Goal: Task Accomplishment & Management: Complete application form

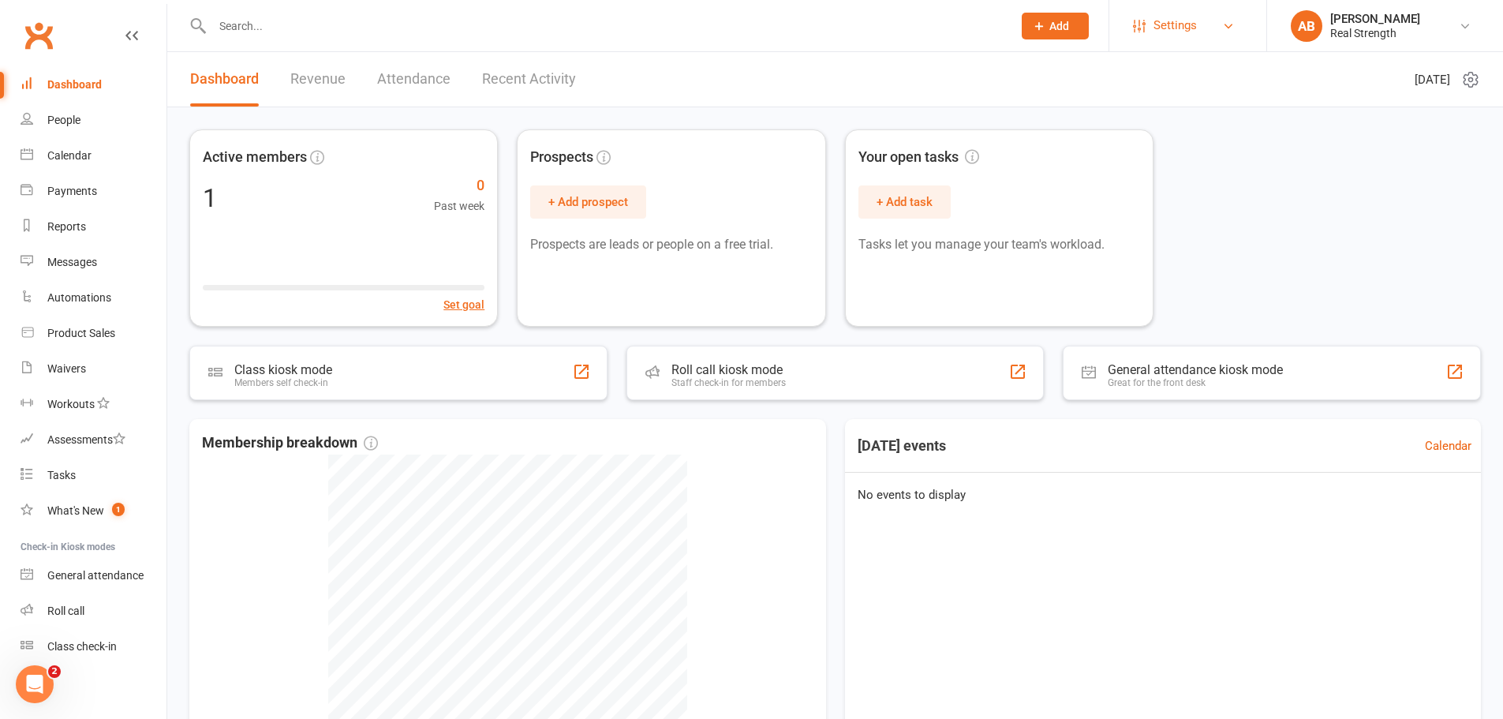
click at [1237, 24] on link "Settings" at bounding box center [1188, 26] width 110 height 36
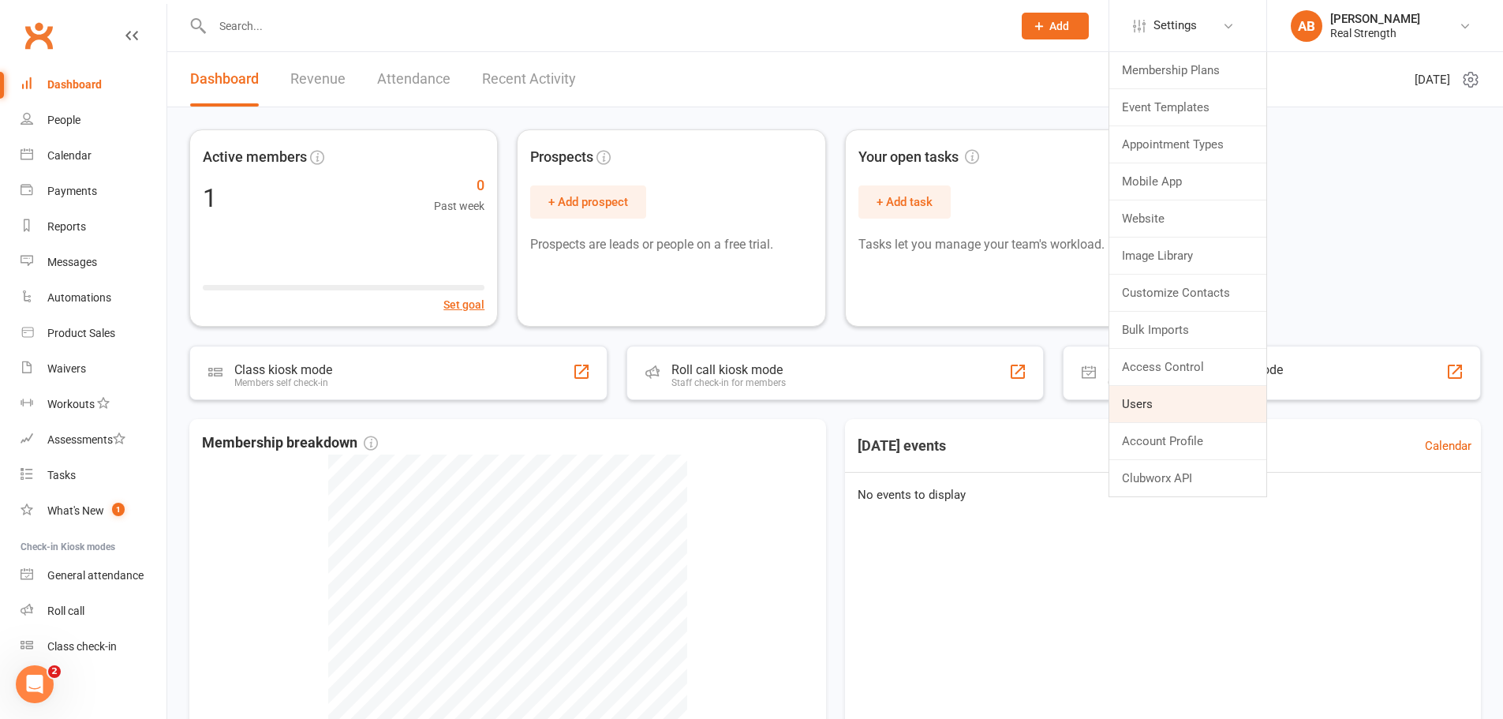
click at [1174, 392] on link "Users" at bounding box center [1187, 404] width 157 height 36
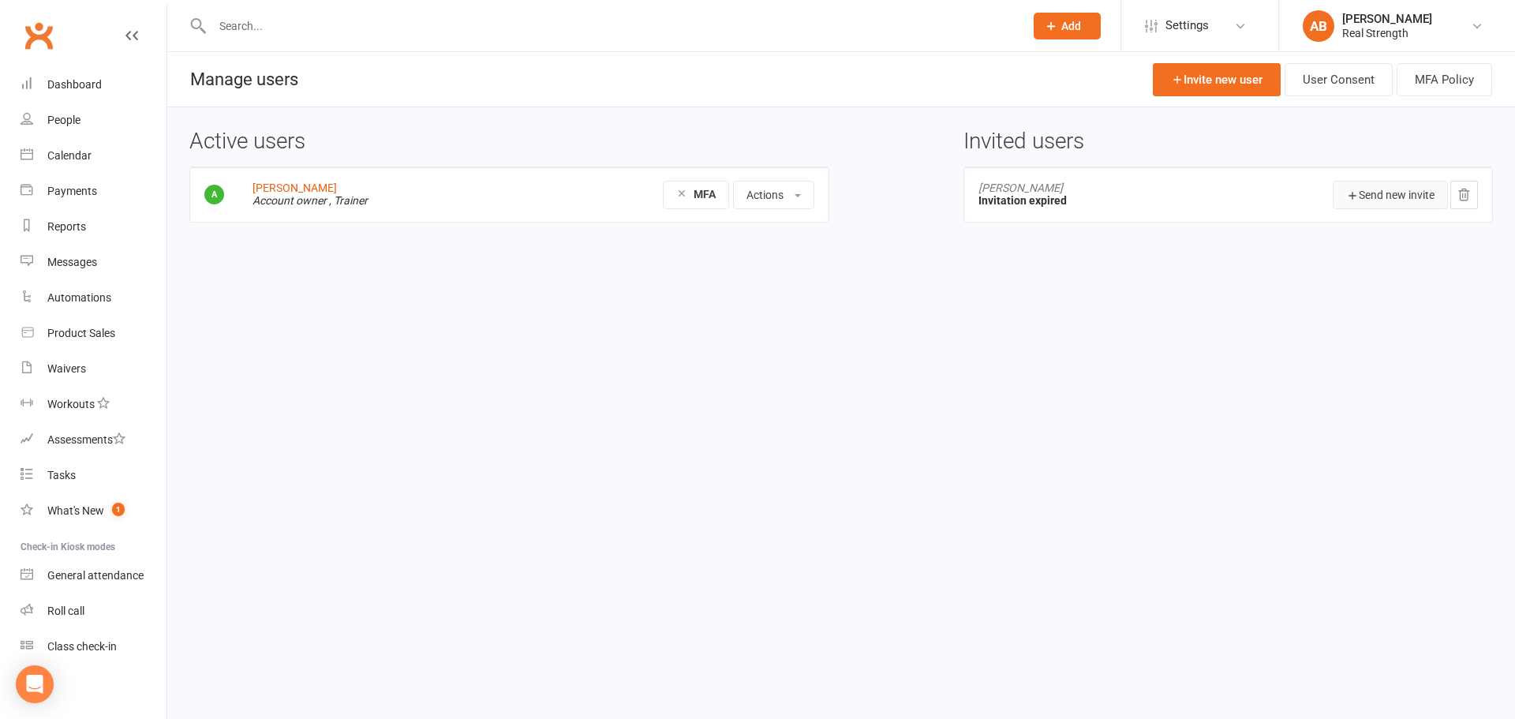
click at [1369, 193] on button "Send new invite" at bounding box center [1390, 195] width 115 height 28
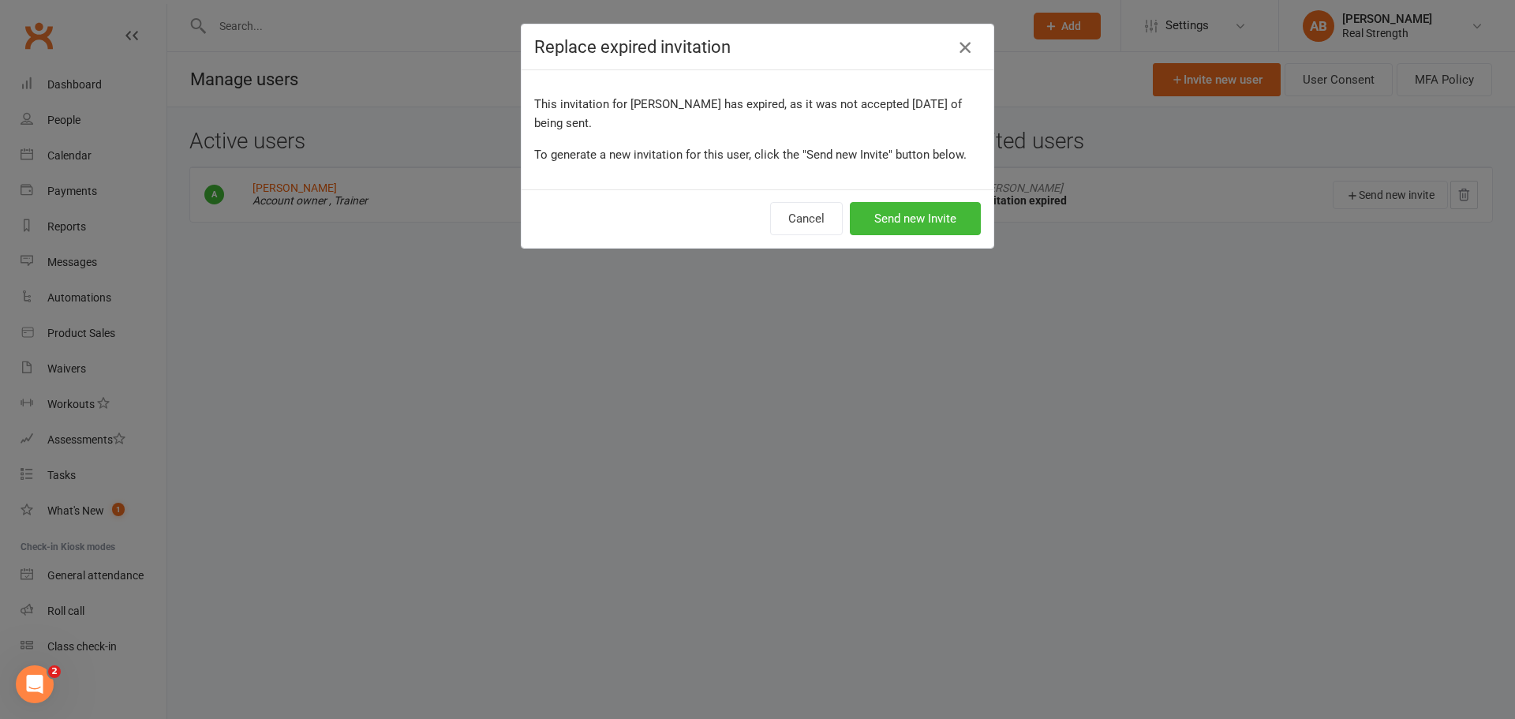
click at [961, 48] on icon "button" at bounding box center [965, 47] width 19 height 19
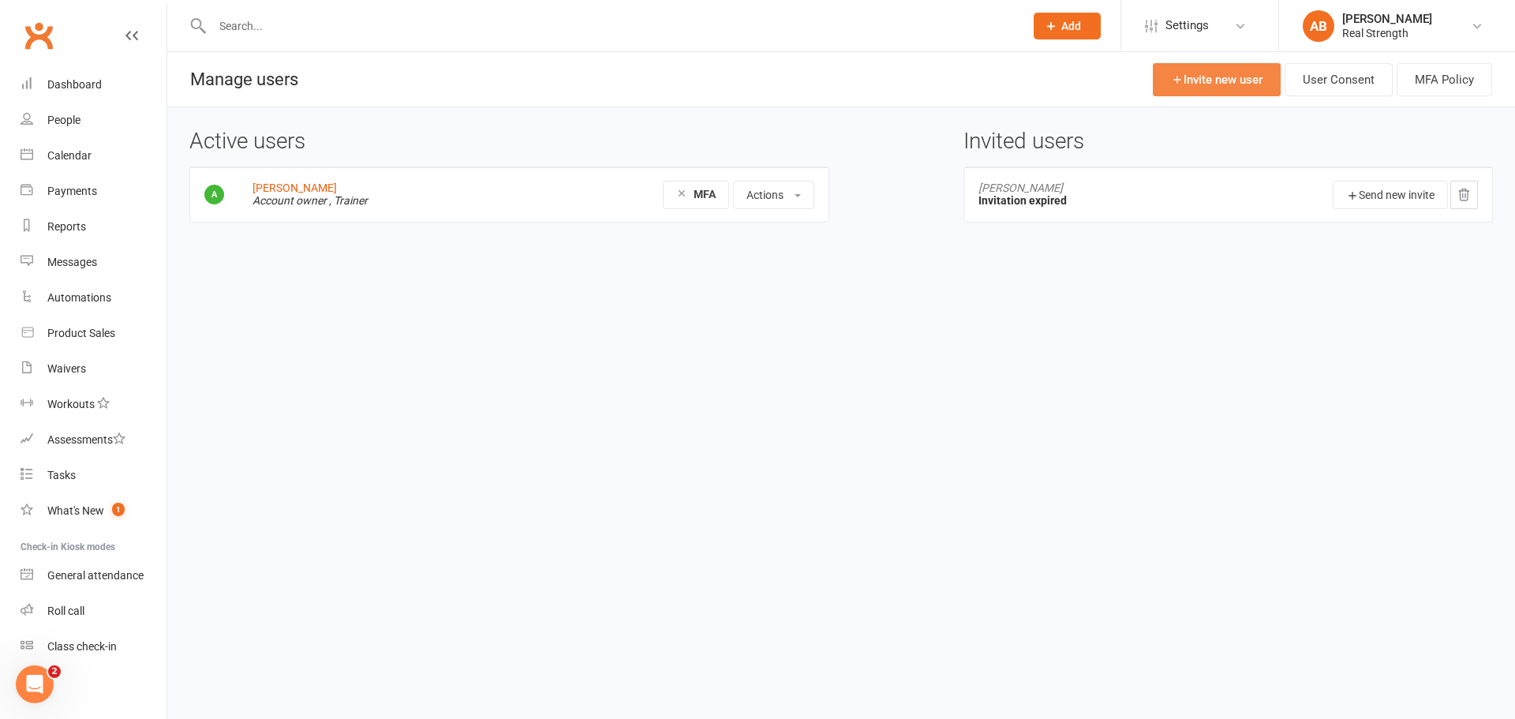
click at [1256, 83] on link "Invite new user" at bounding box center [1217, 79] width 128 height 33
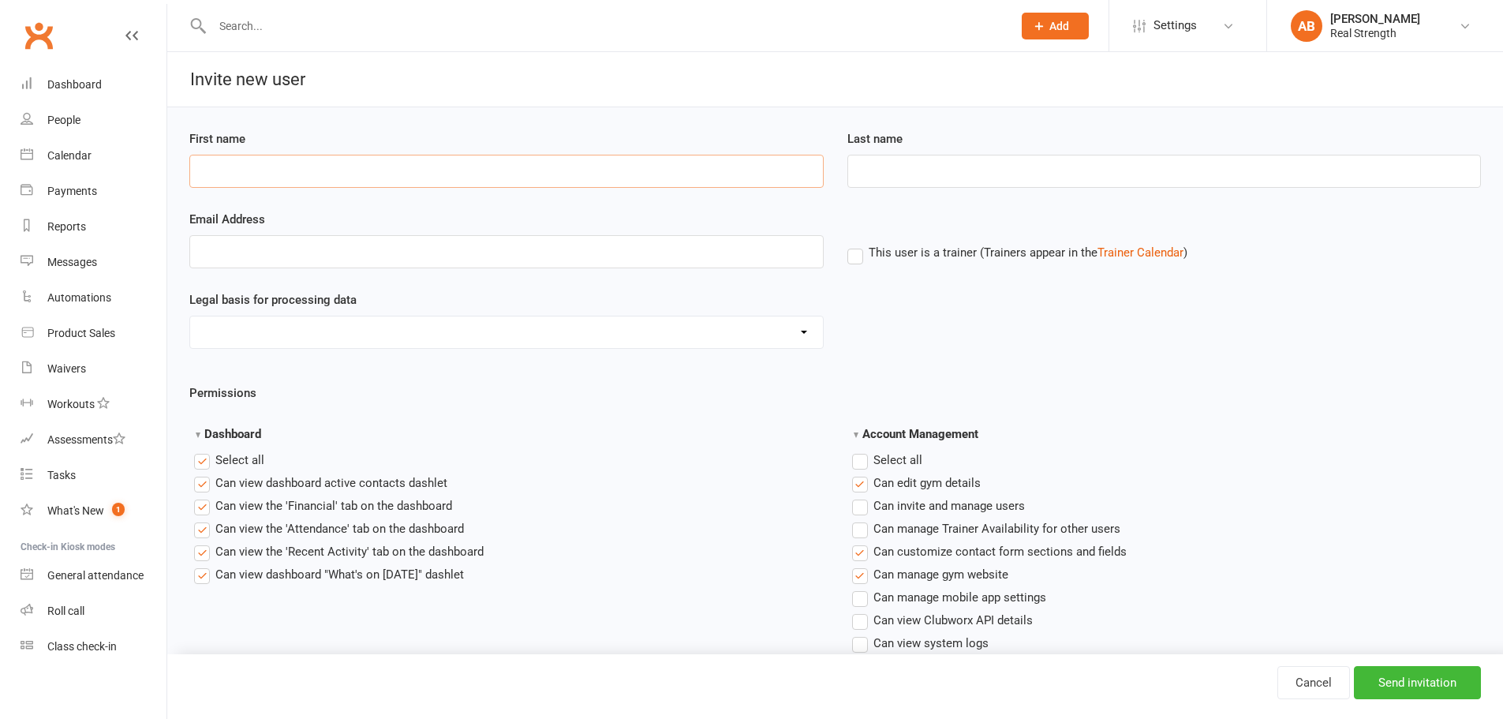
click at [380, 167] on input "First name" at bounding box center [506, 171] width 634 height 33
type input "Daniel"
type input "Pollard"
click at [855, 257] on label "This user is a trainer (Trainers appear in the Trainer Calendar )" at bounding box center [1017, 252] width 340 height 14
click at [855, 243] on input "This user is a trainer (Trainers appear in the Trainer Calendar )" at bounding box center [852, 243] width 10 height 0
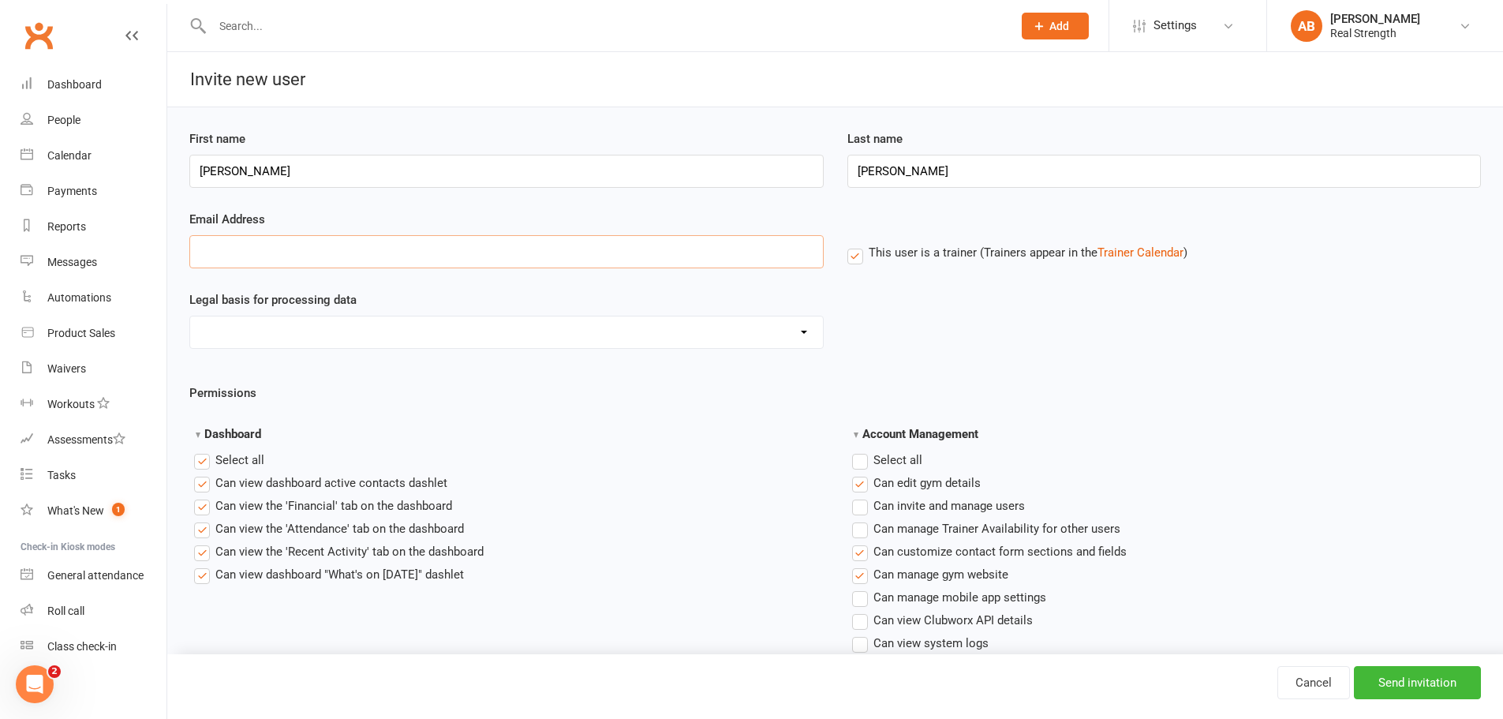
click at [380, 248] on input "Email Address" at bounding box center [506, 251] width 634 height 33
type input "daniel@realstrengthstudio.com"
click at [356, 339] on select "Consent provided by contact Legitimate Interest - Existing Customer Legitimate …" at bounding box center [506, 332] width 633 height 32
click at [357, 332] on select "Consent provided by contact Legitimate Interest - Existing Customer Legitimate …" at bounding box center [506, 332] width 633 height 32
select select "Not Applicable"
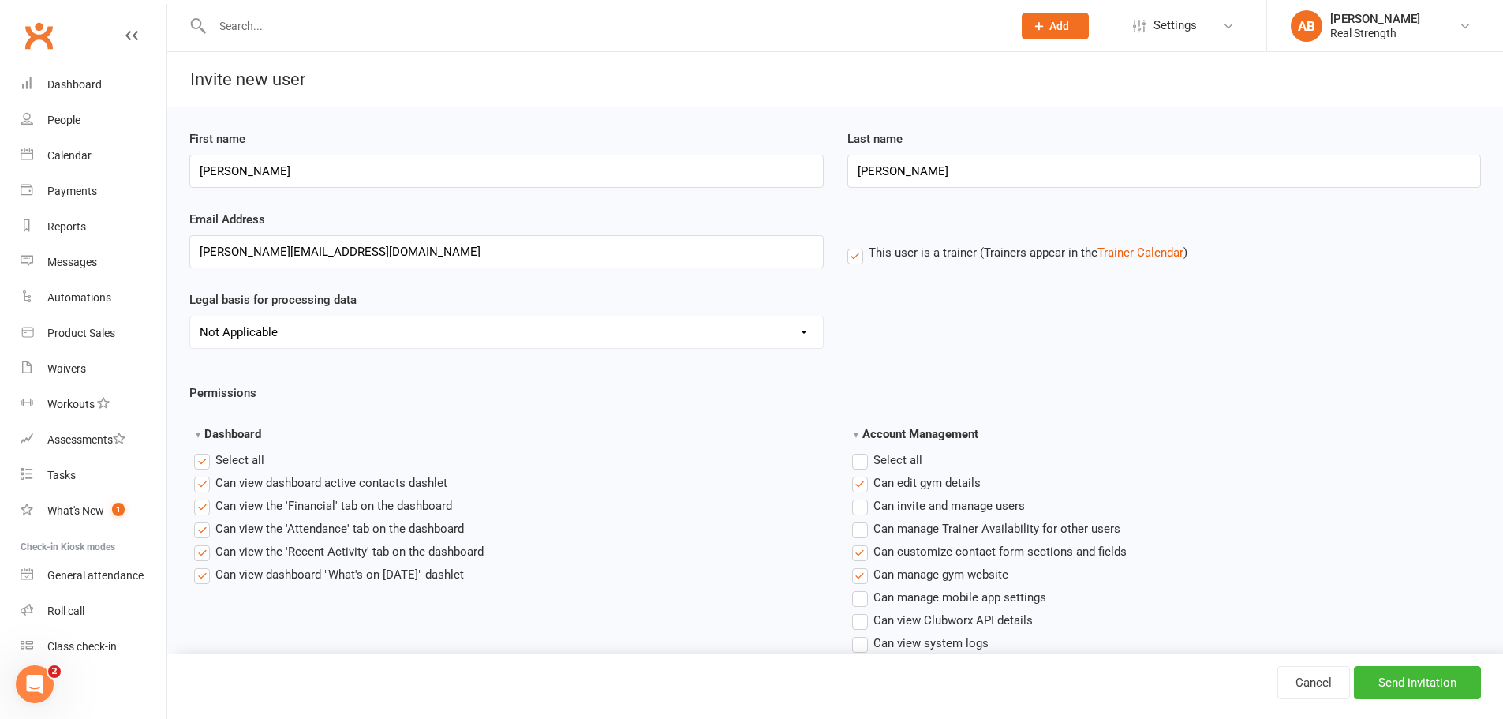
click at [190, 316] on select "Consent provided by contact Legitimate Interest - Existing Customer Legitimate …" at bounding box center [506, 332] width 633 height 32
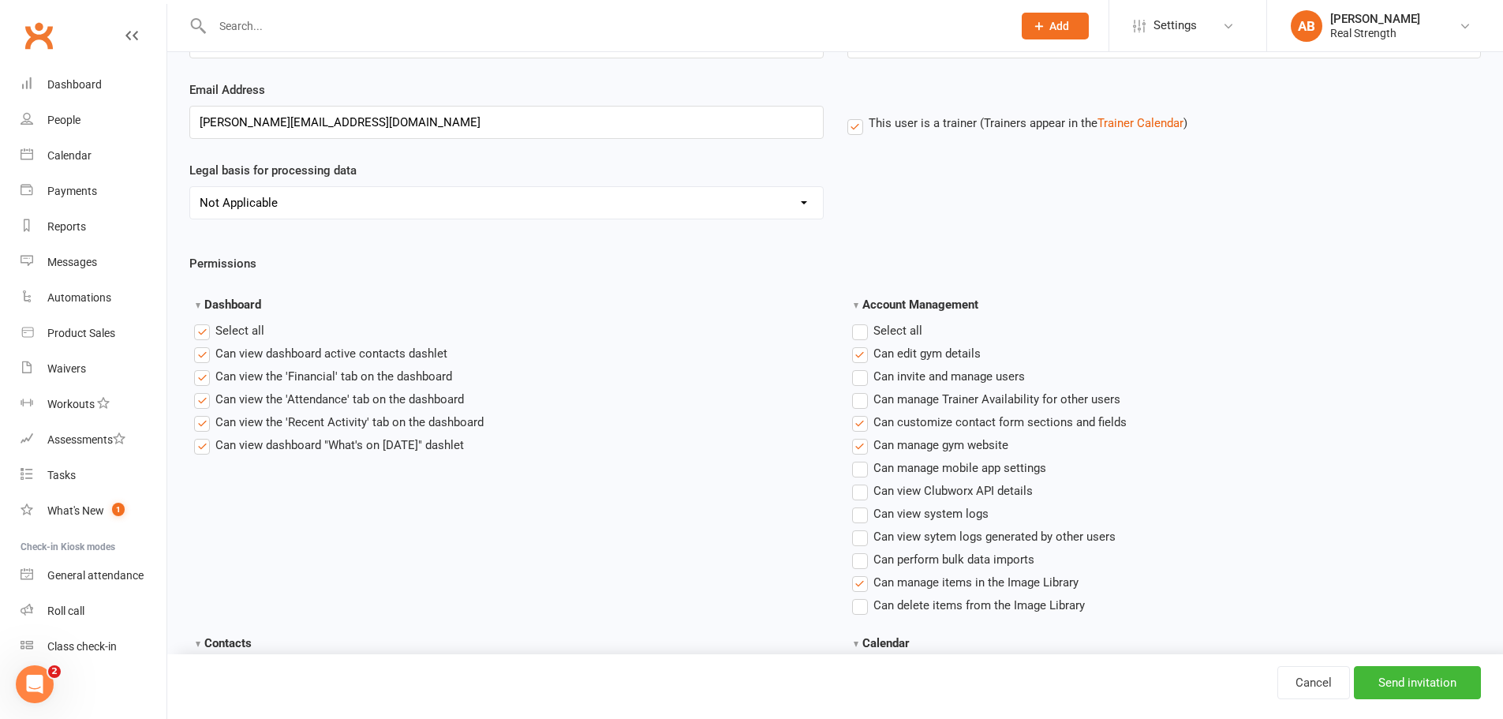
scroll to position [158, 0]
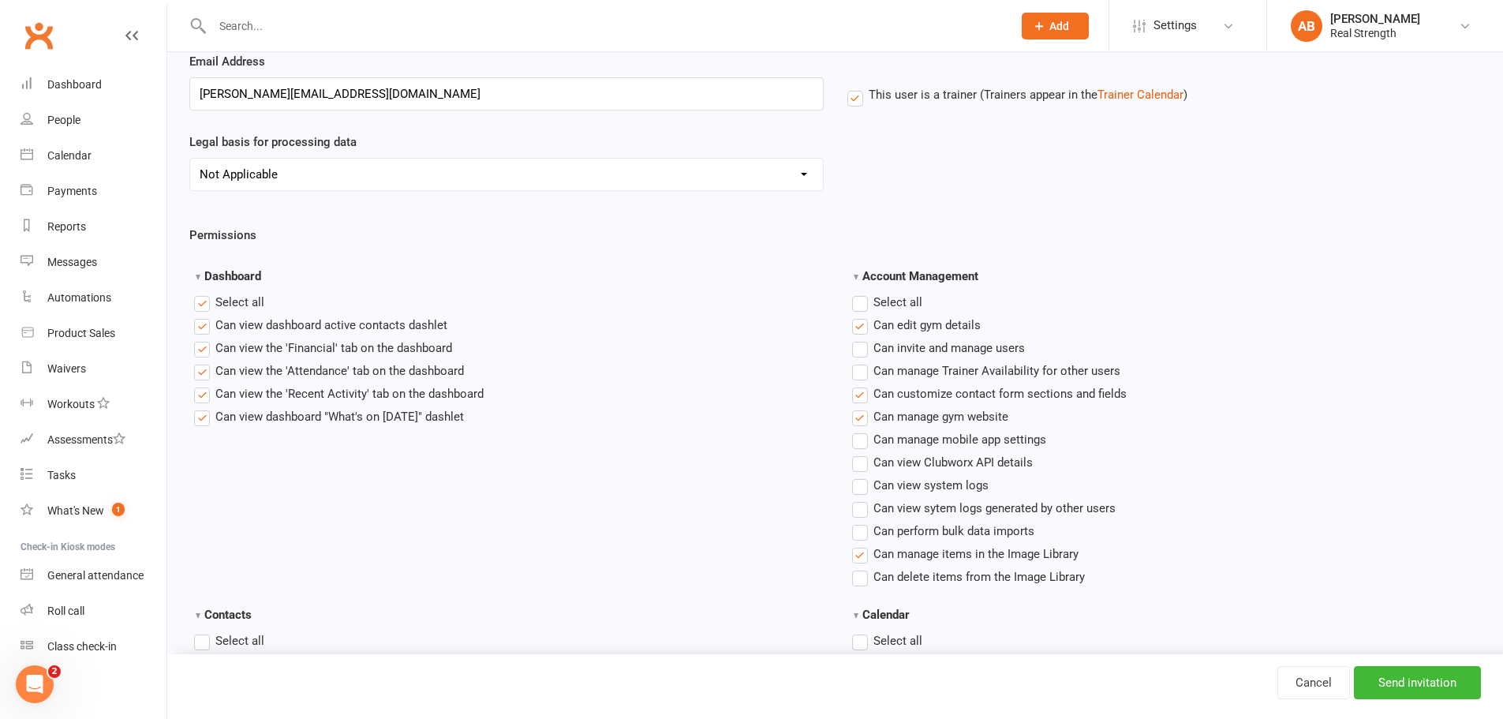
click at [860, 304] on label "Select all" at bounding box center [887, 302] width 70 height 19
click at [860, 293] on input "Account Management" at bounding box center [857, 293] width 10 height 0
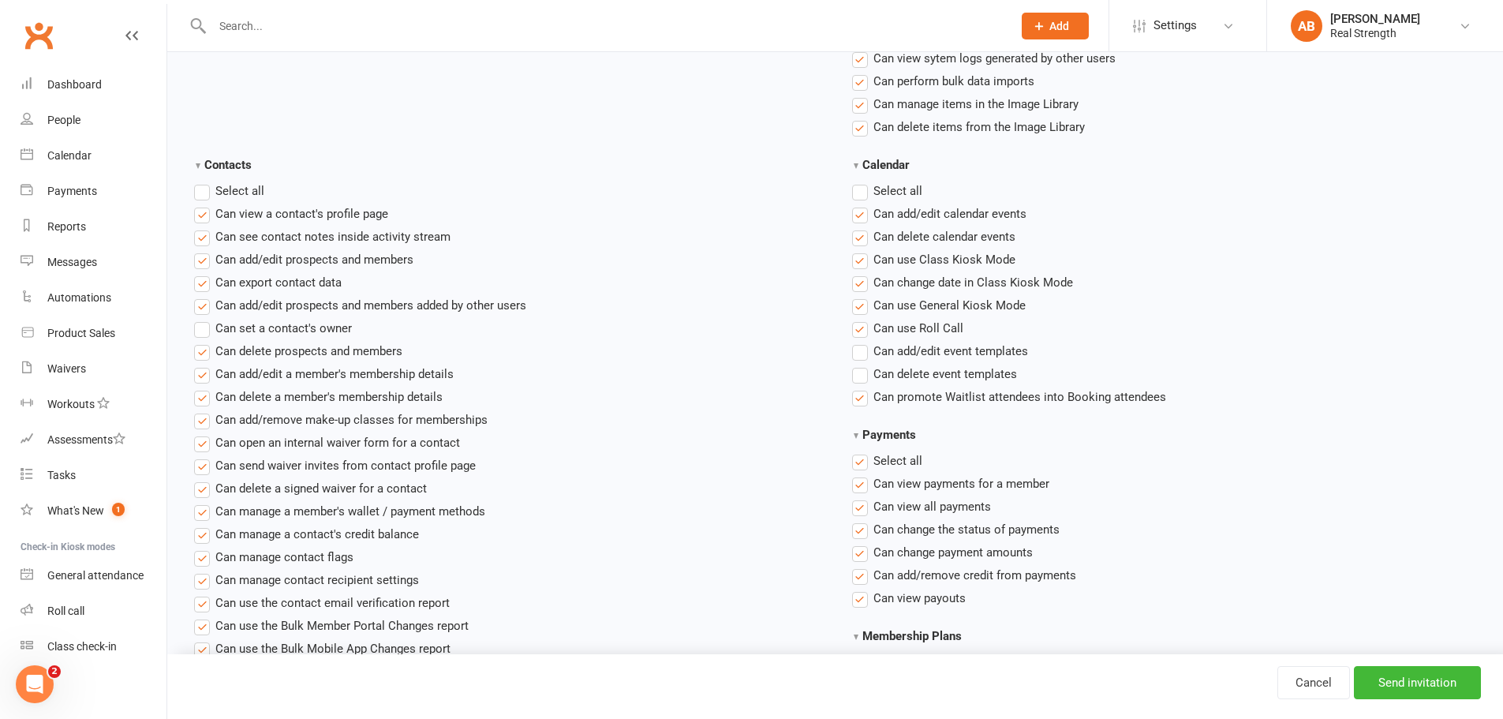
scroll to position [631, 0]
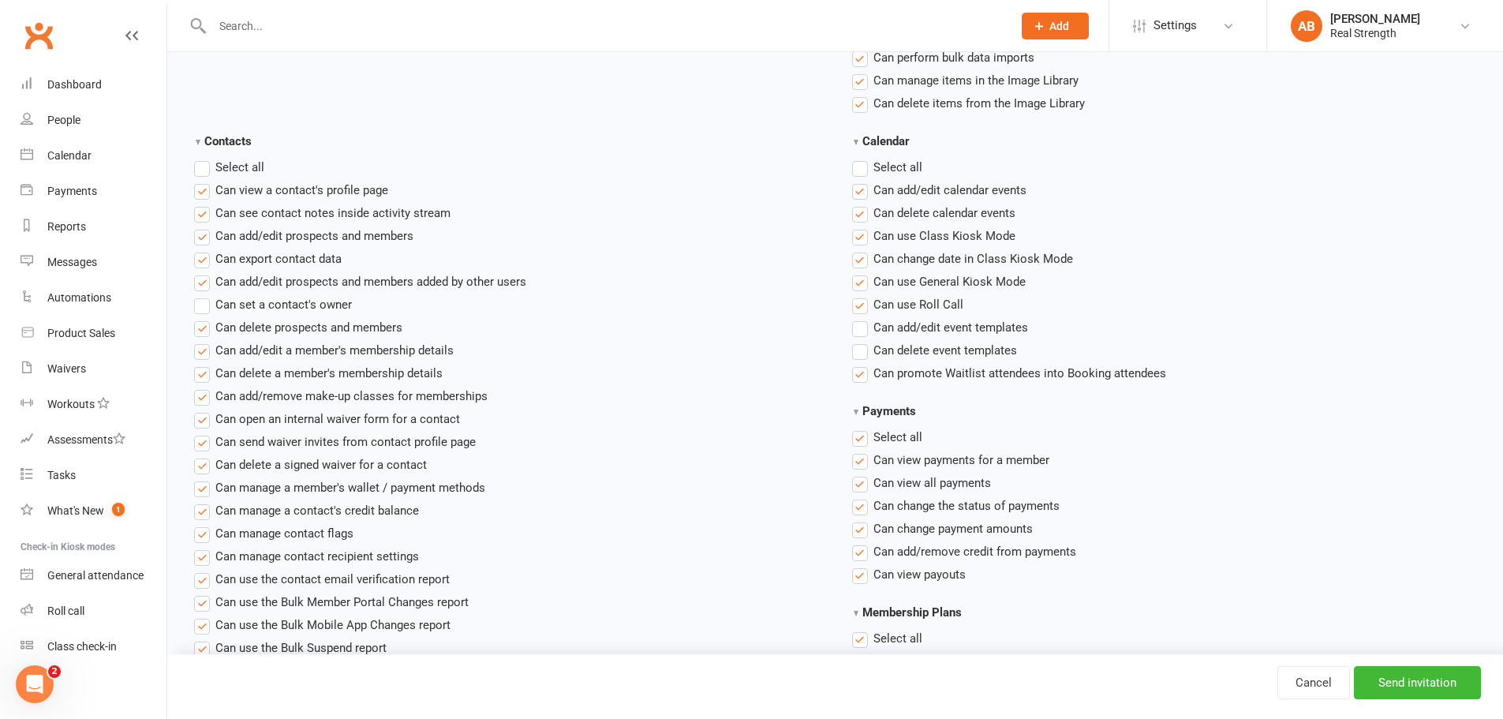
click at [199, 168] on label "Select all" at bounding box center [229, 167] width 70 height 19
click at [199, 158] on input "Contacts" at bounding box center [199, 158] width 10 height 0
click at [864, 162] on label "Select all" at bounding box center [887, 167] width 70 height 19
click at [862, 158] on input "Calendar" at bounding box center [857, 158] width 10 height 0
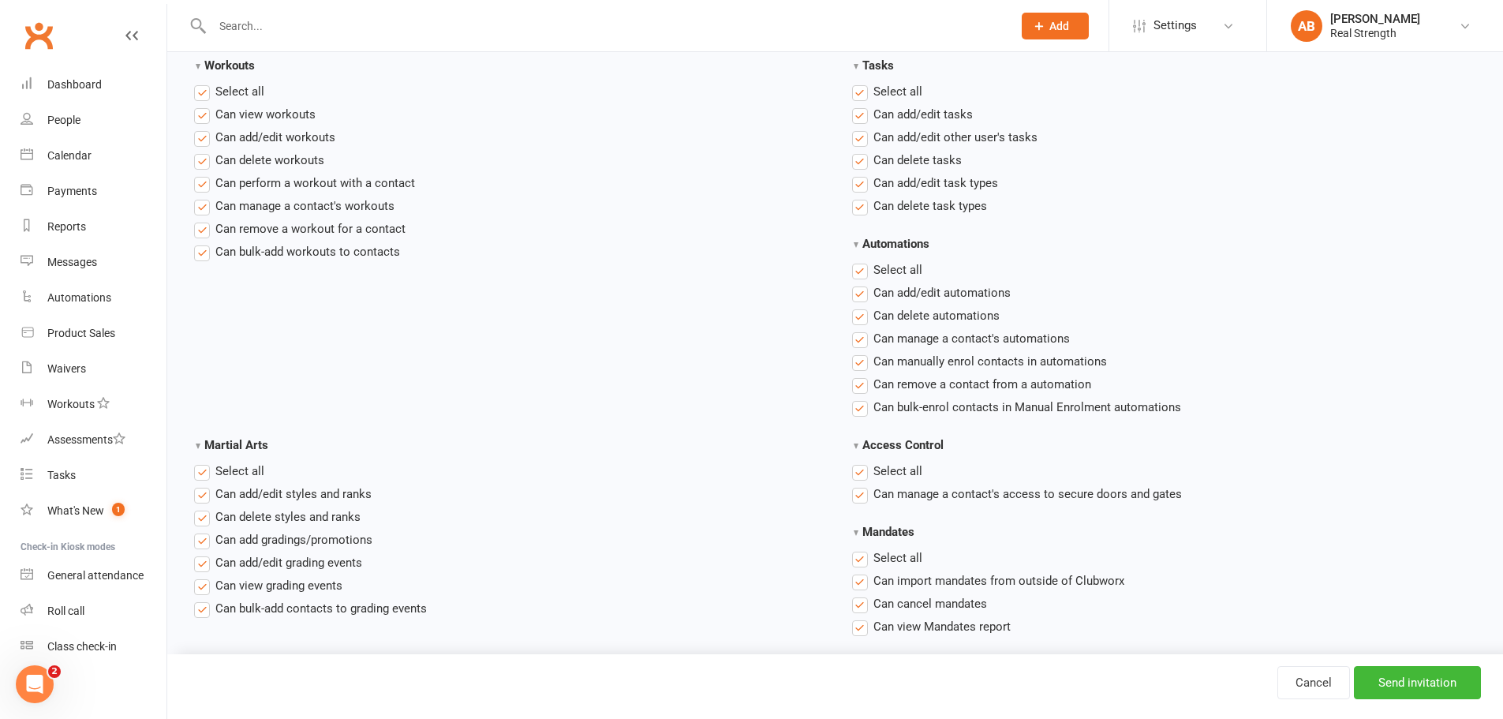
scroll to position [2250, 0]
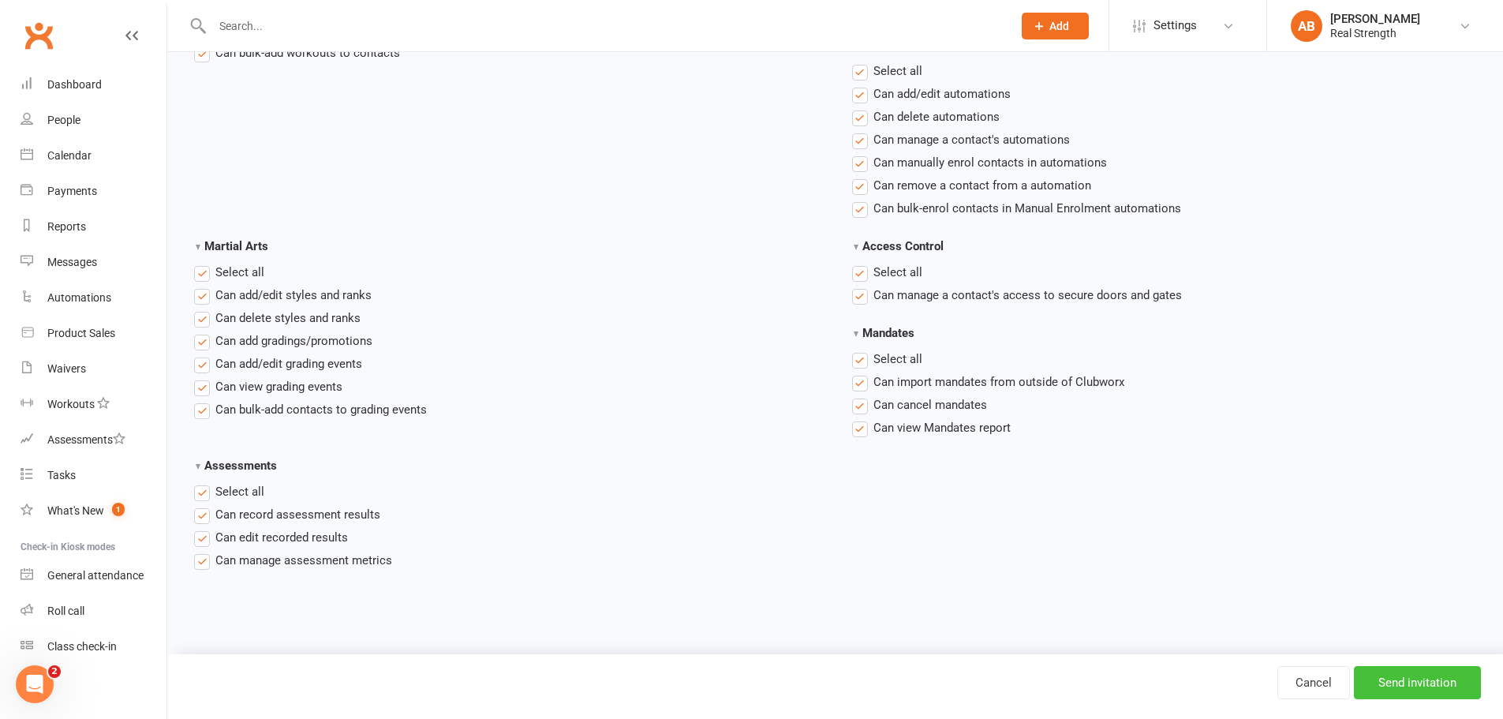
click at [1401, 687] on input "Send invitation" at bounding box center [1417, 682] width 127 height 33
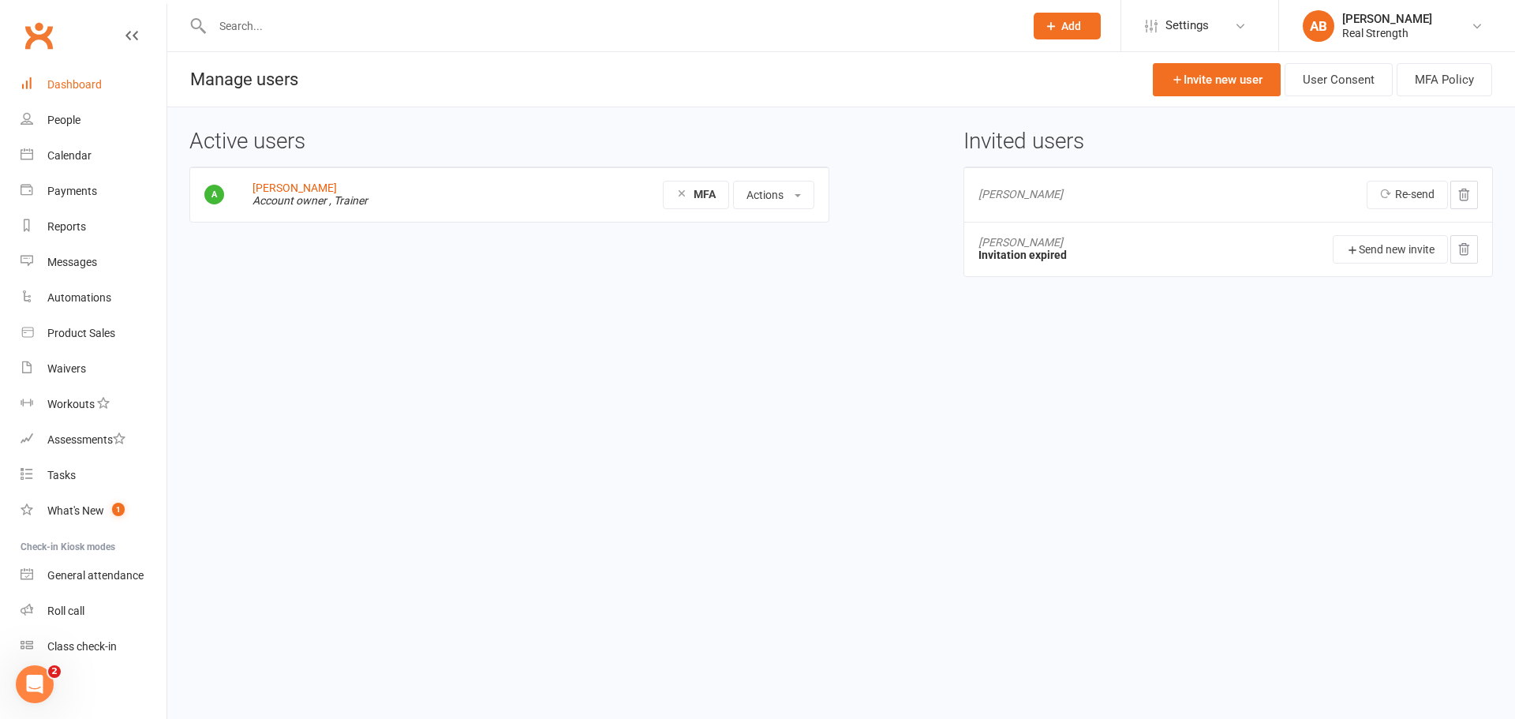
click at [58, 87] on div "Dashboard" at bounding box center [74, 84] width 54 height 13
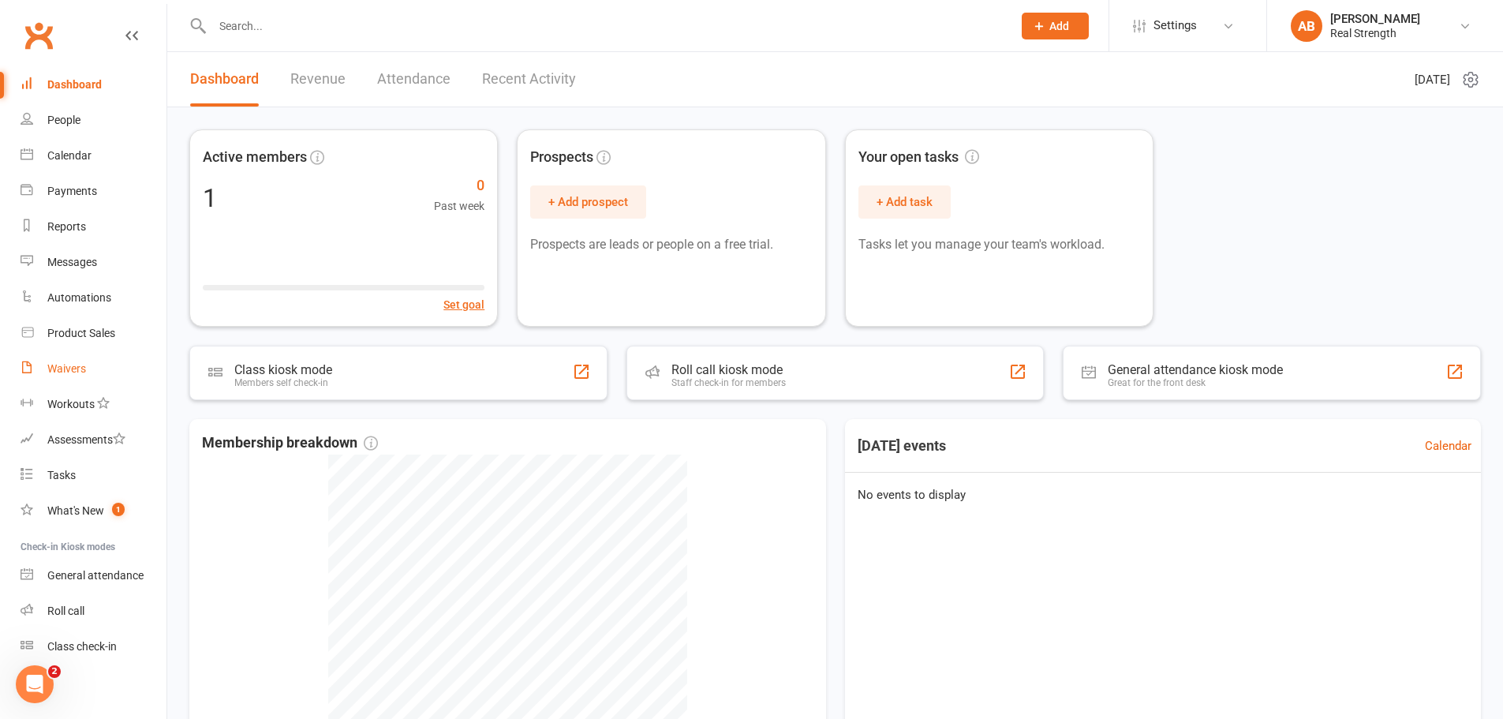
click at [67, 365] on div "Waivers" at bounding box center [66, 368] width 39 height 13
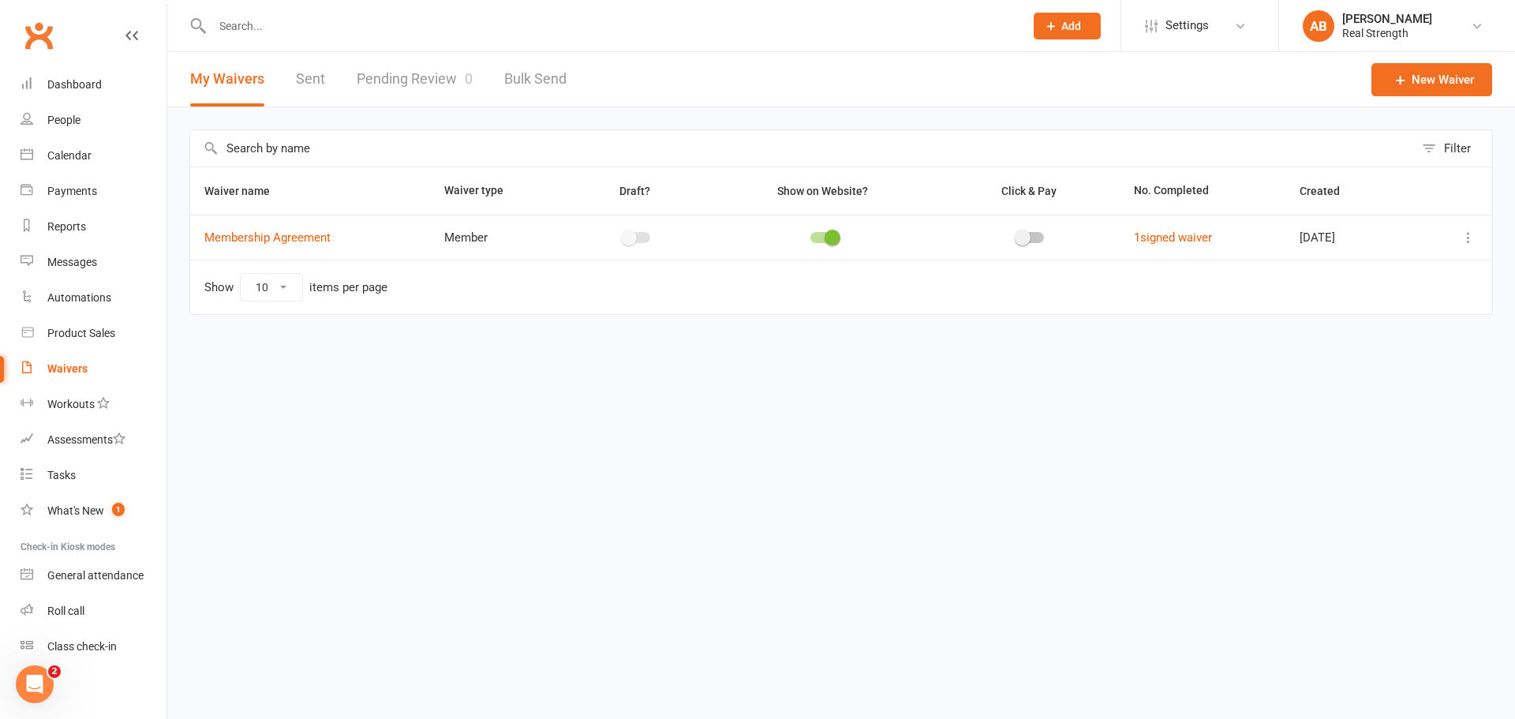
click at [303, 229] on span "Membership Agreement" at bounding box center [267, 238] width 126 height 30
click at [288, 238] on link "Membership Agreement" at bounding box center [267, 237] width 126 height 14
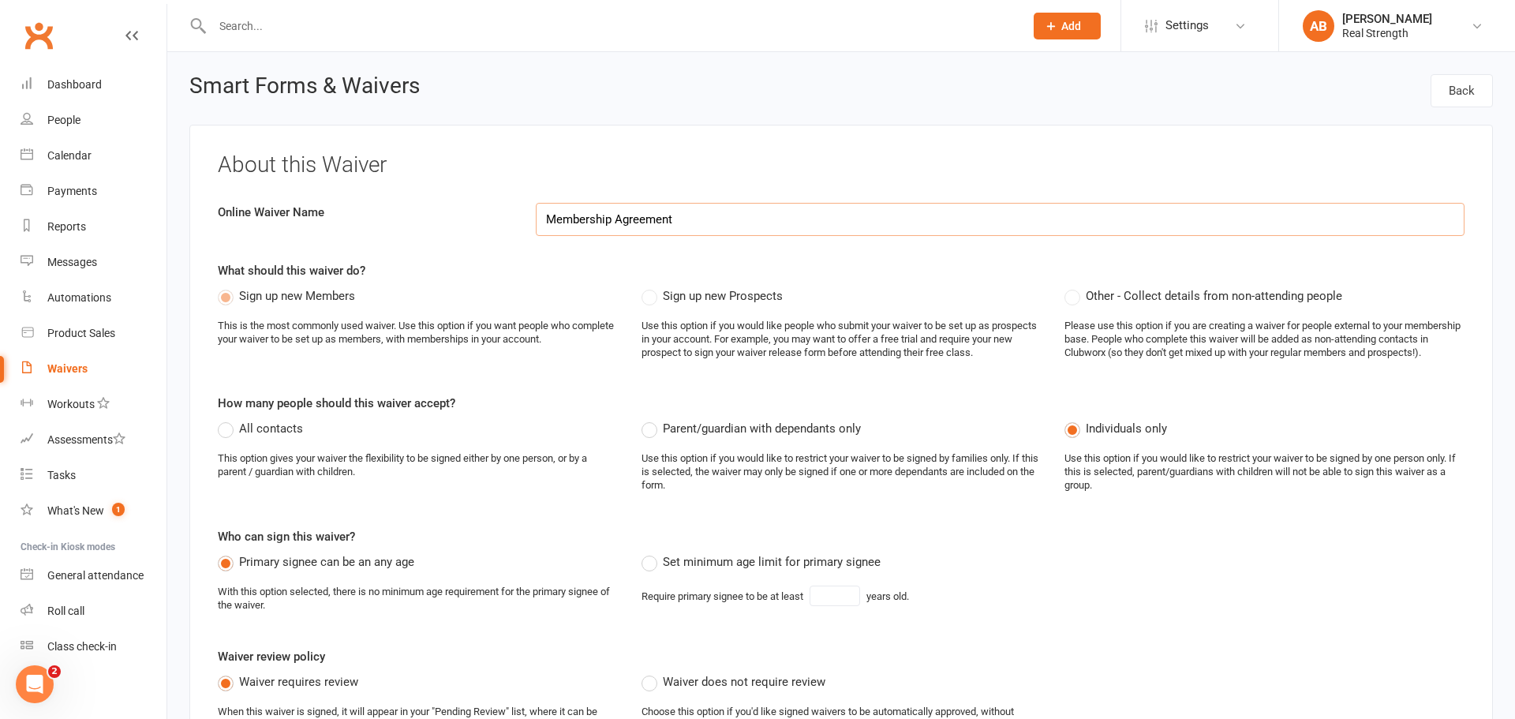
select select "do_not_copy_answers"
select select "select"
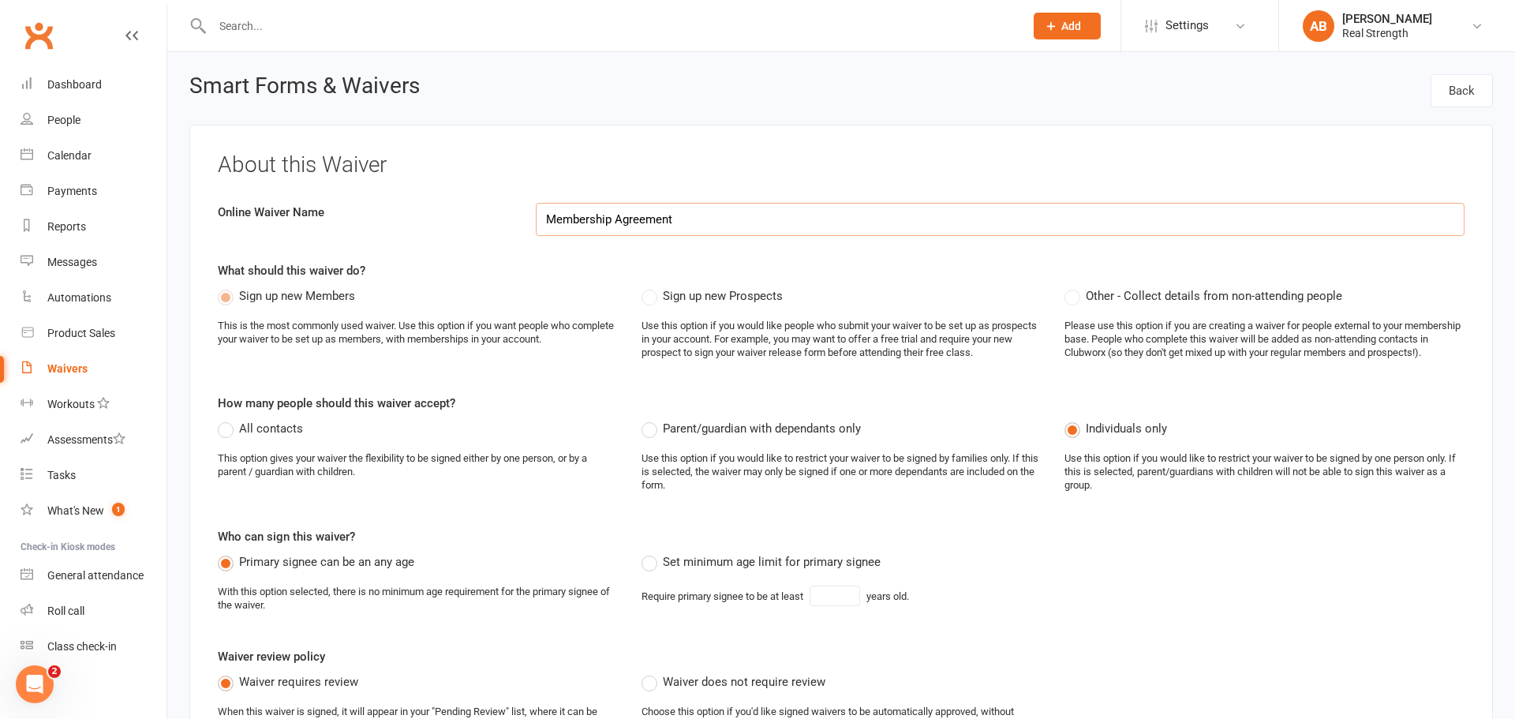
select select "select"
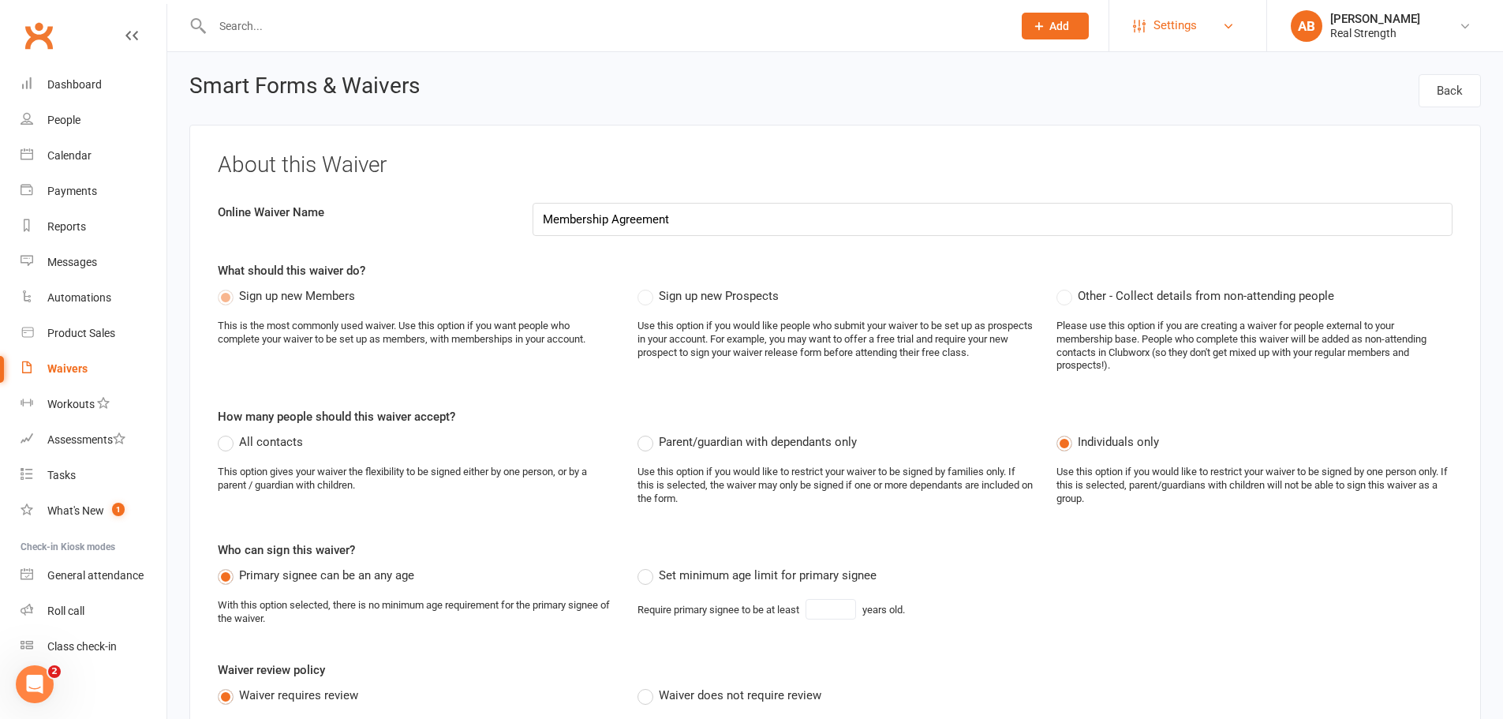
click at [1195, 23] on span "Settings" at bounding box center [1175, 26] width 43 height 36
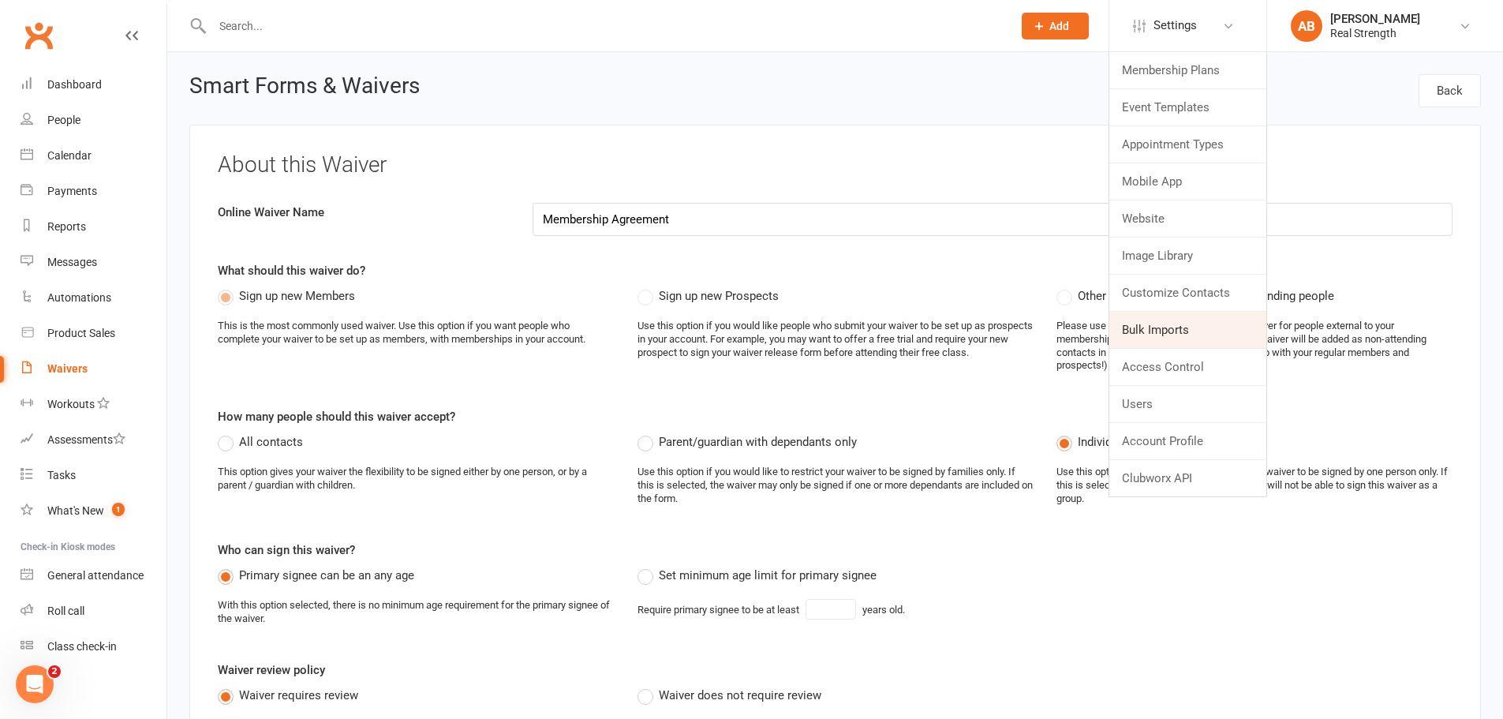
click at [1150, 327] on link "Bulk Imports" at bounding box center [1187, 330] width 157 height 36
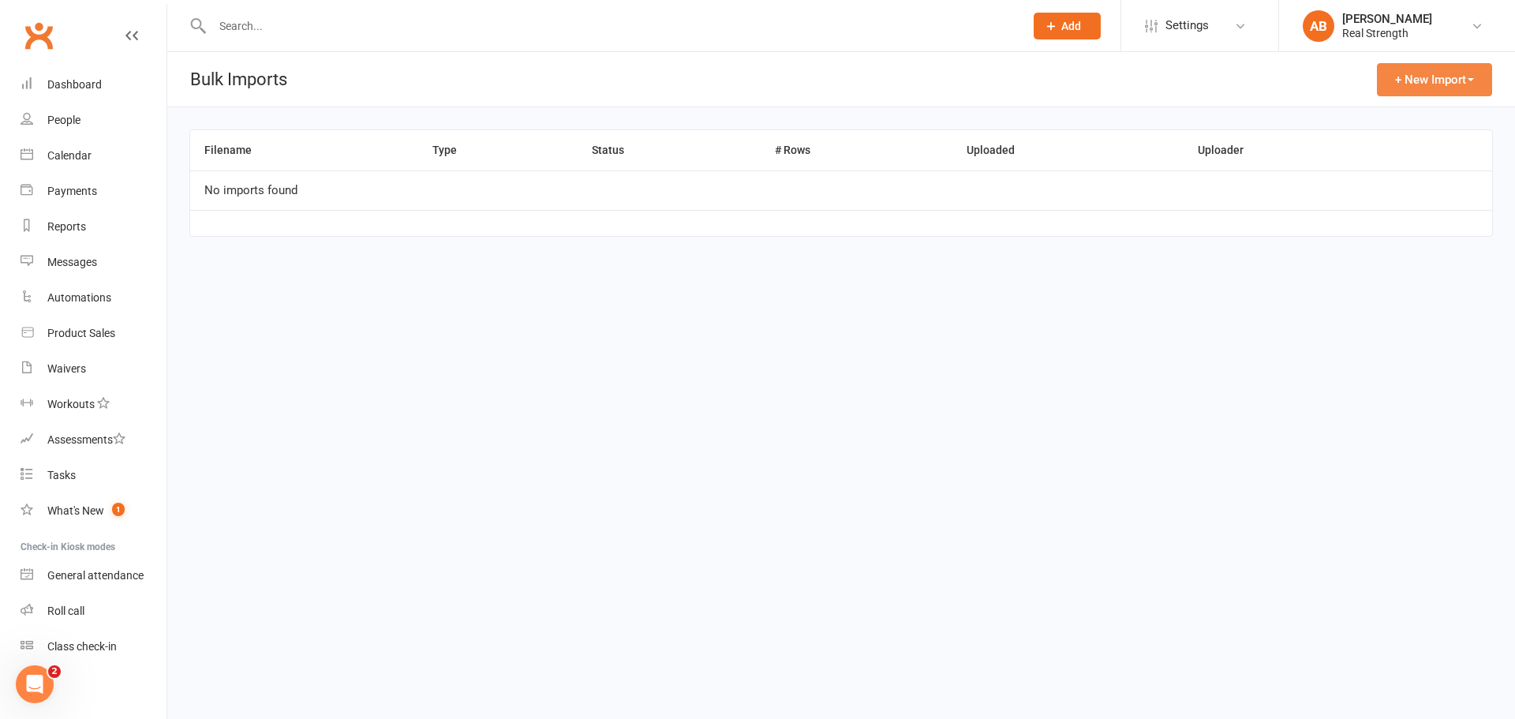
click at [1404, 85] on button "+ New Import" at bounding box center [1434, 79] width 115 height 33
click at [1386, 120] on link "Contacts" at bounding box center [1413, 118] width 156 height 32
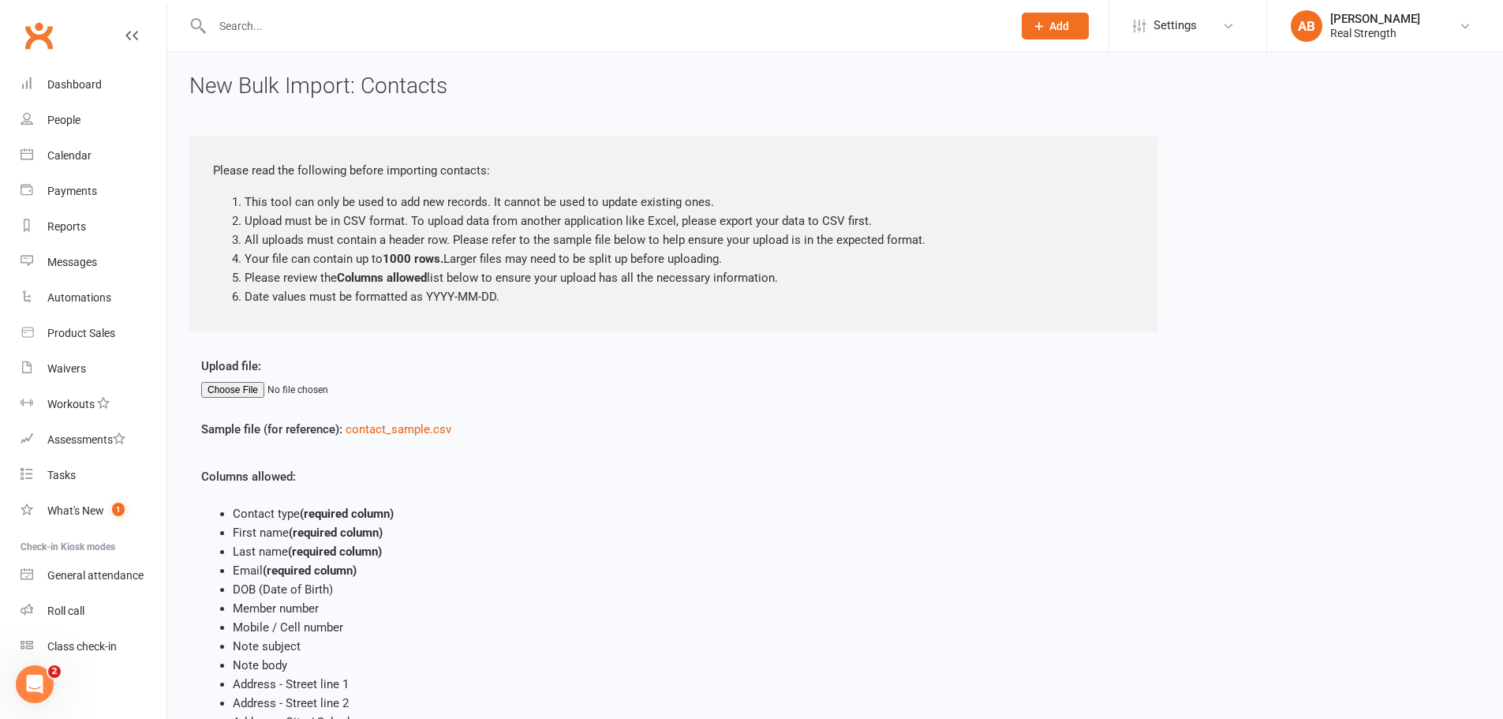
scroll to position [79, 0]
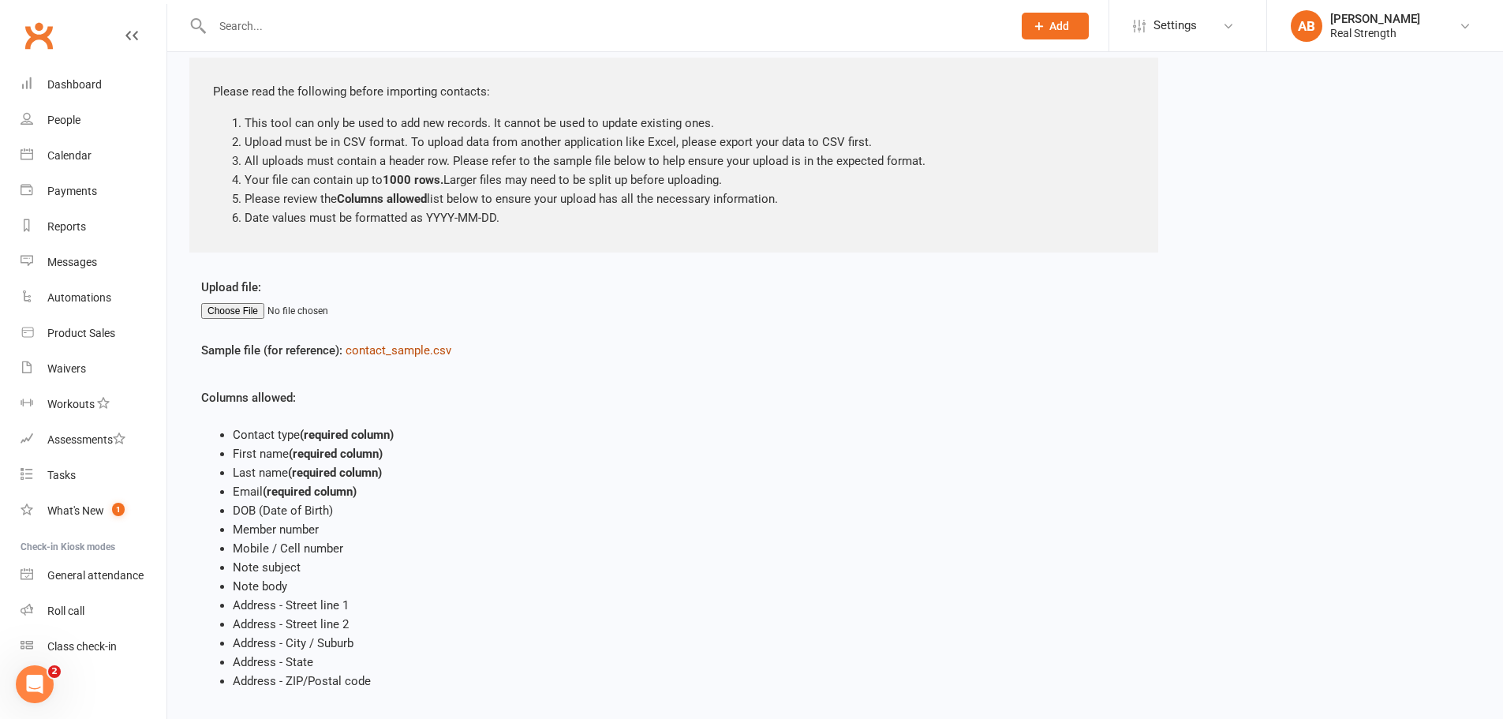
click at [395, 346] on link "contact_sample.csv" at bounding box center [399, 350] width 106 height 14
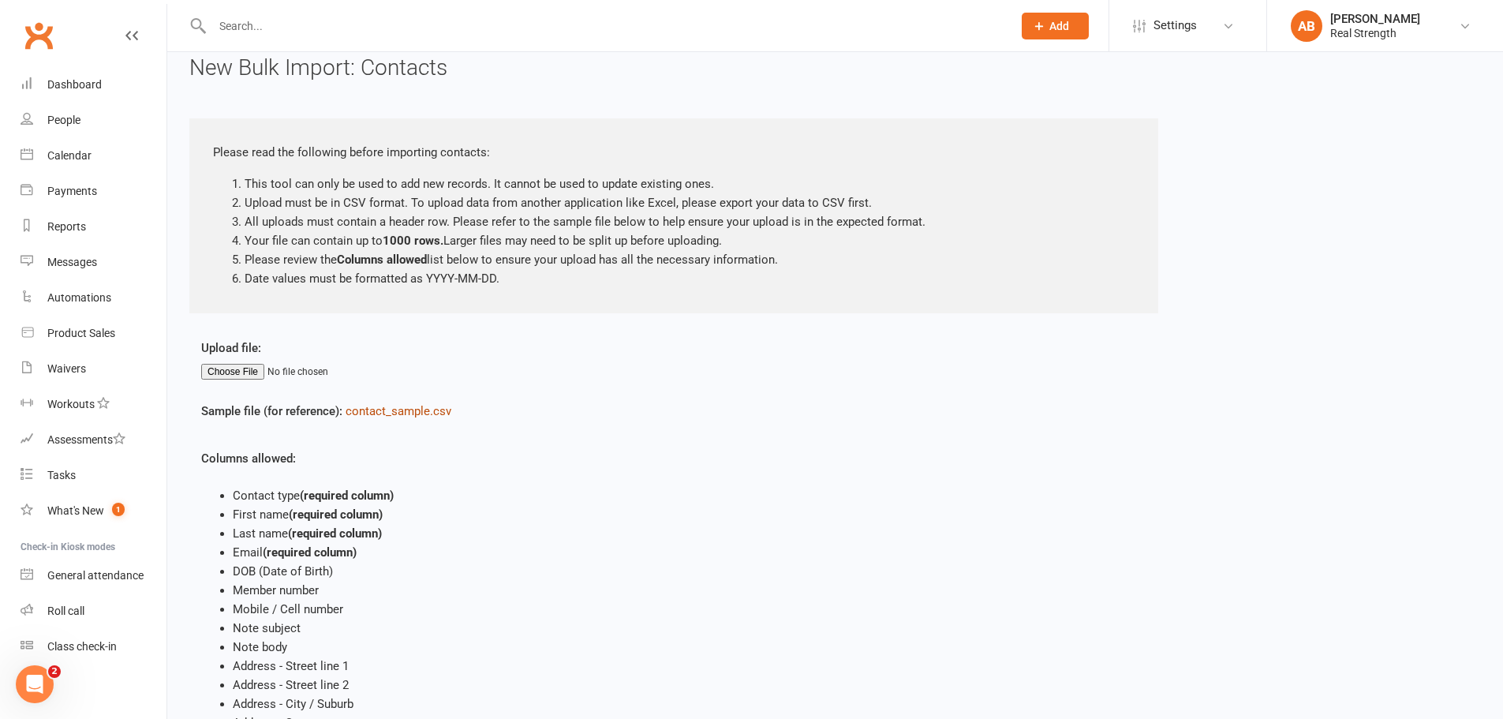
scroll to position [176, 0]
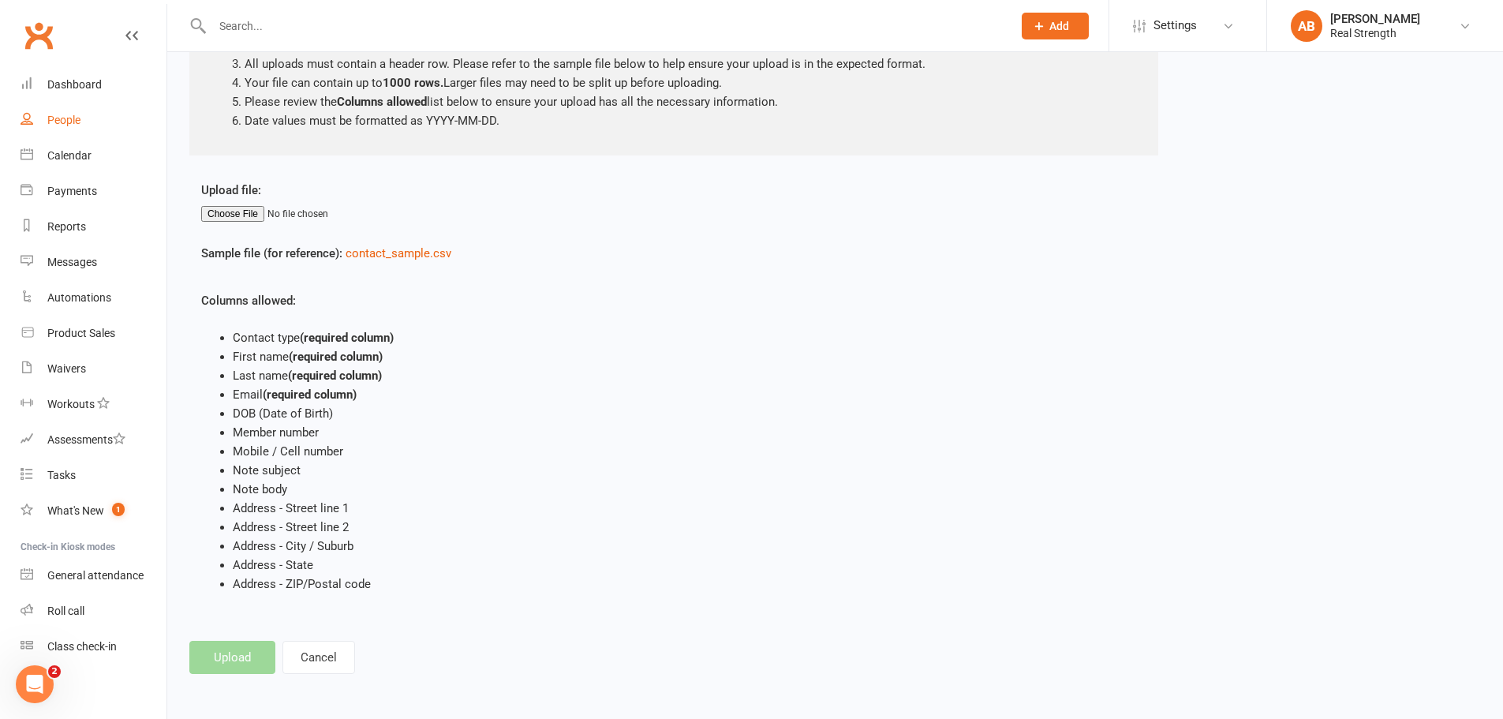
click at [76, 116] on div "People" at bounding box center [63, 120] width 33 height 13
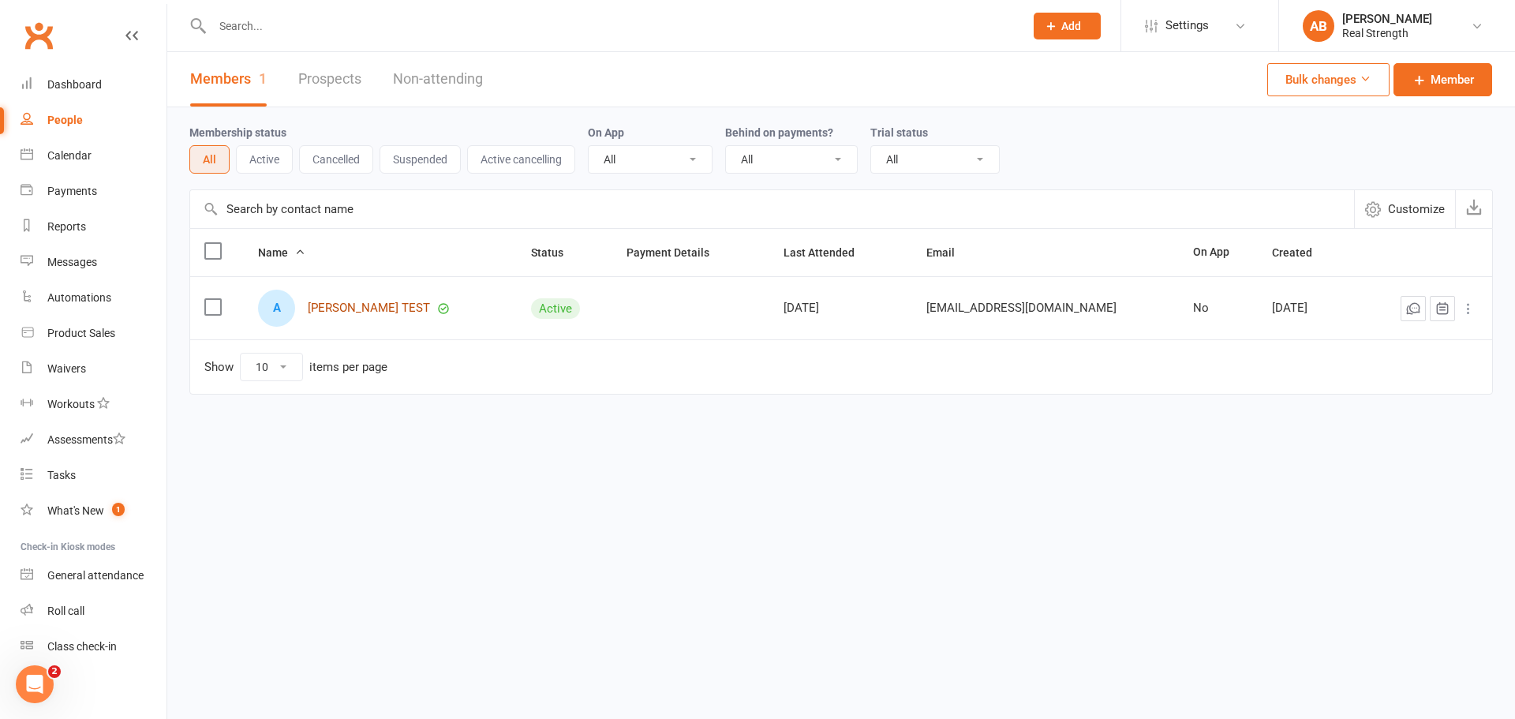
click at [348, 313] on link "Aimee TEST" at bounding box center [369, 307] width 122 height 13
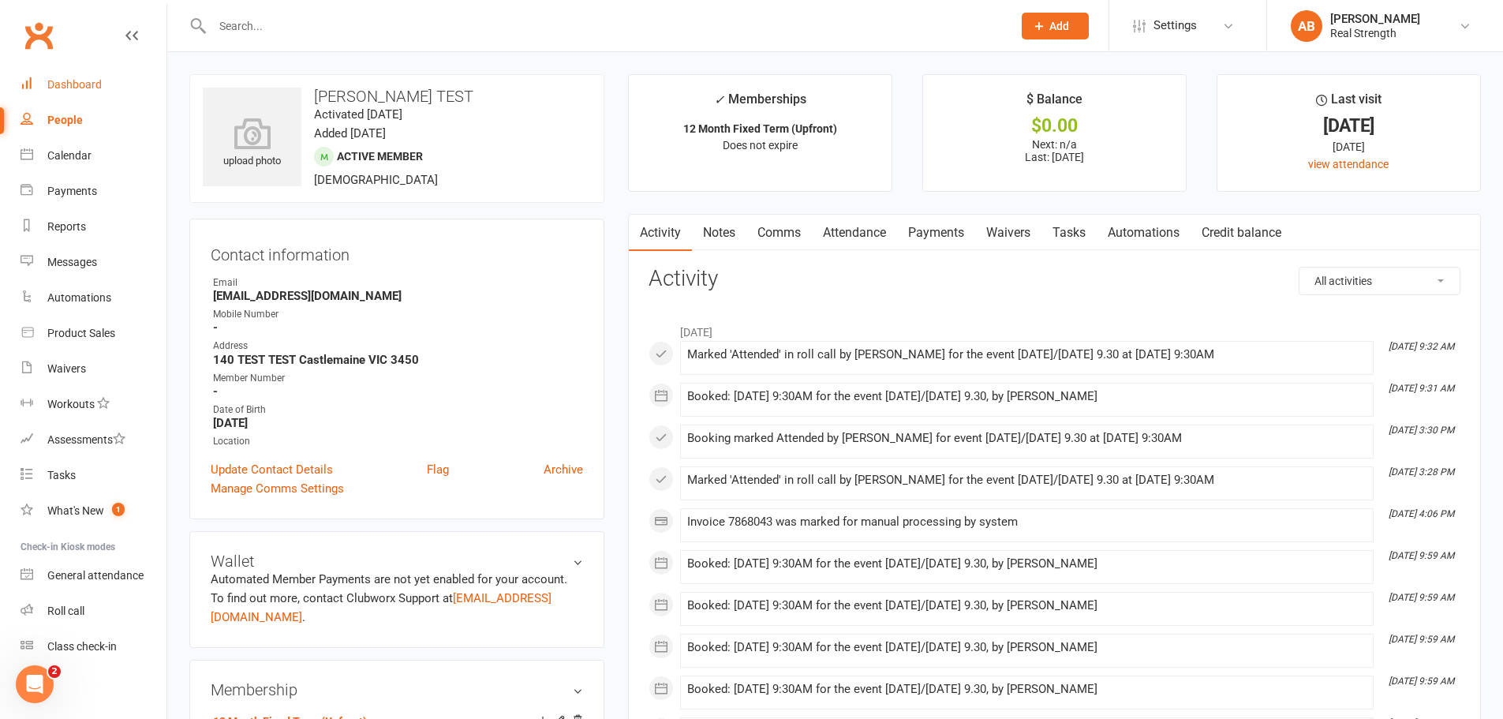
click at [95, 87] on div "Dashboard" at bounding box center [74, 84] width 54 height 13
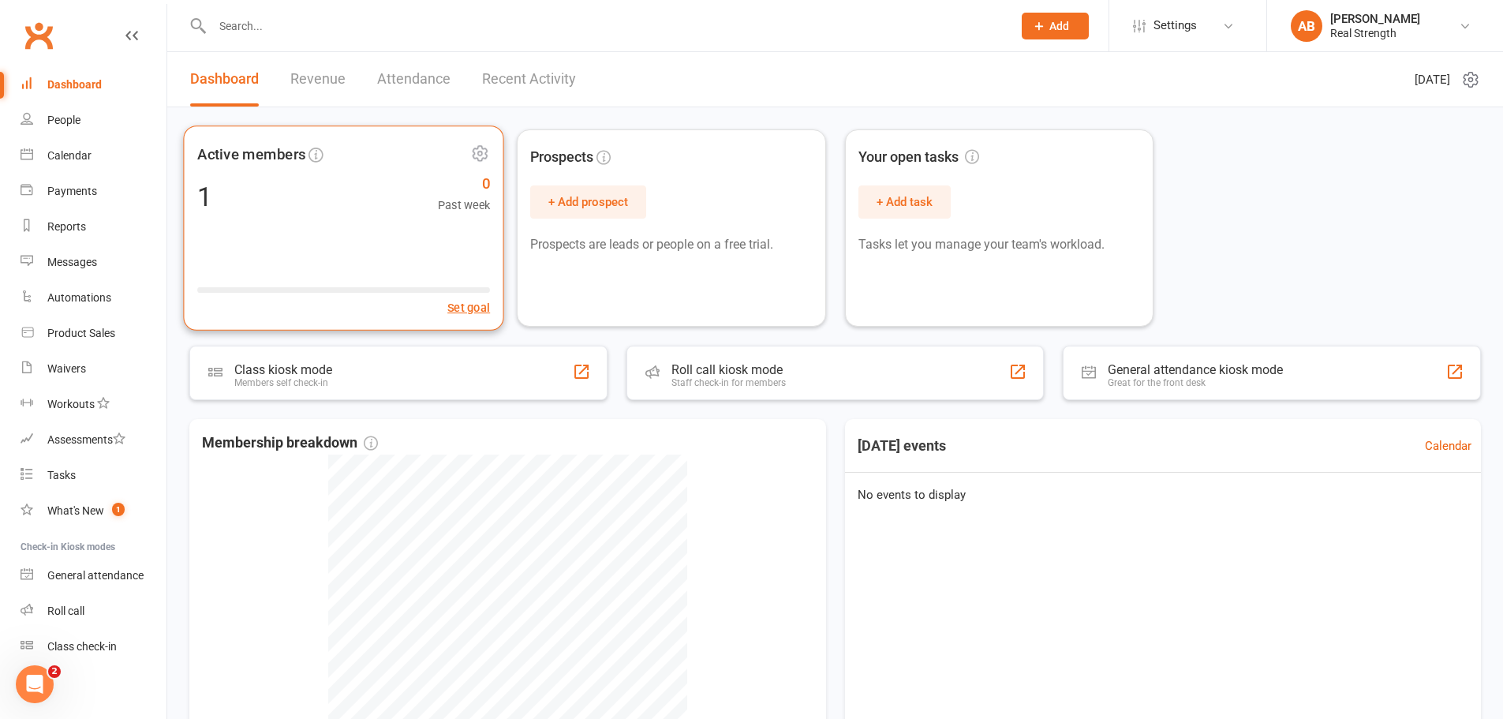
click at [317, 181] on div "1 0 Past week" at bounding box center [343, 197] width 293 height 36
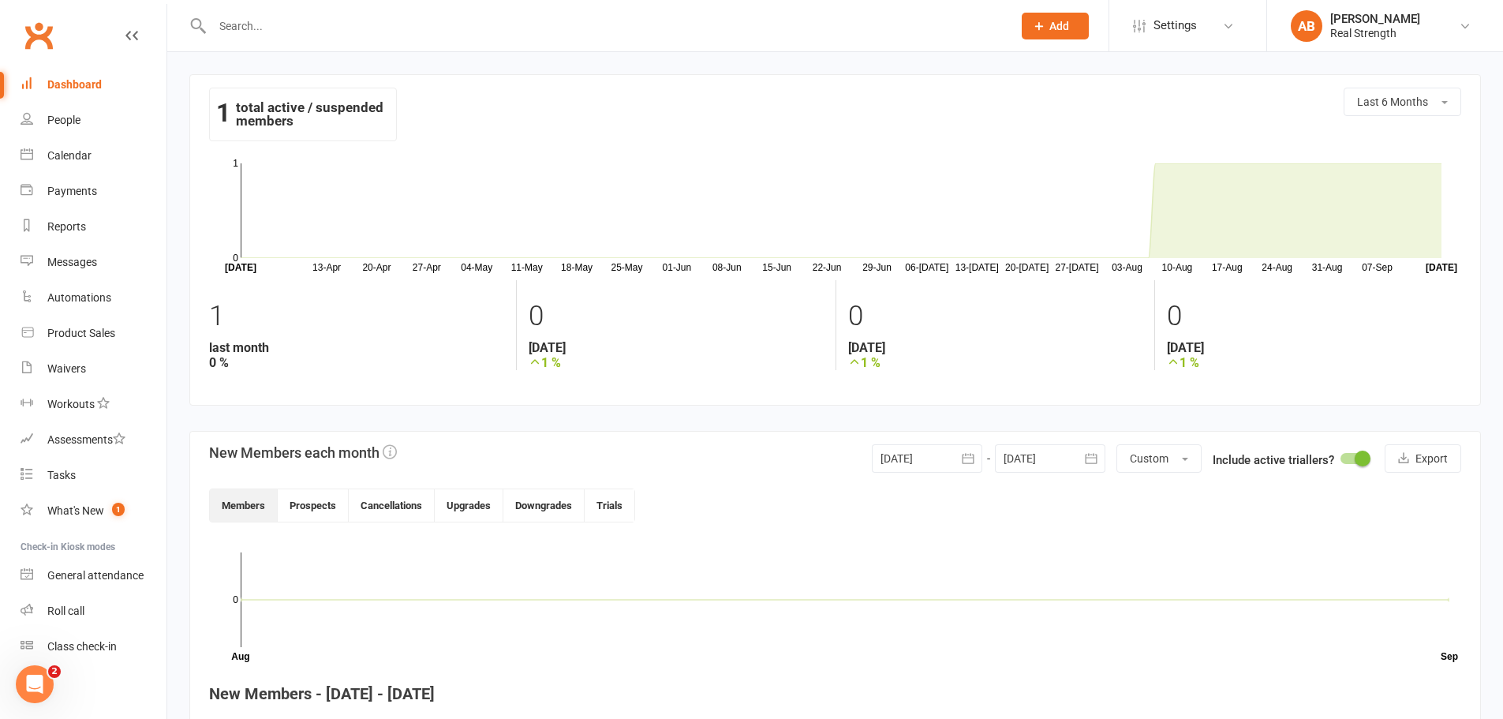
click at [84, 90] on div "Dashboard" at bounding box center [74, 84] width 54 height 13
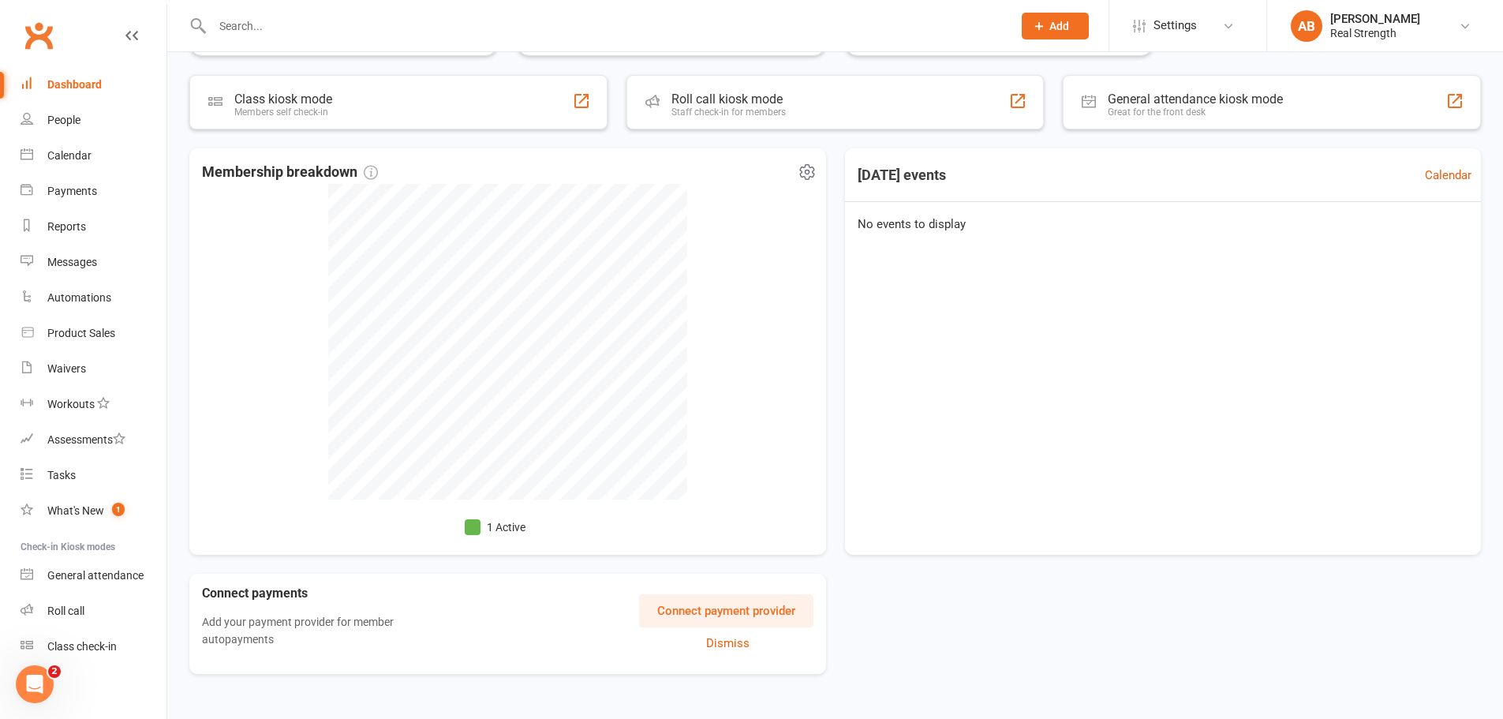
scroll to position [290, 0]
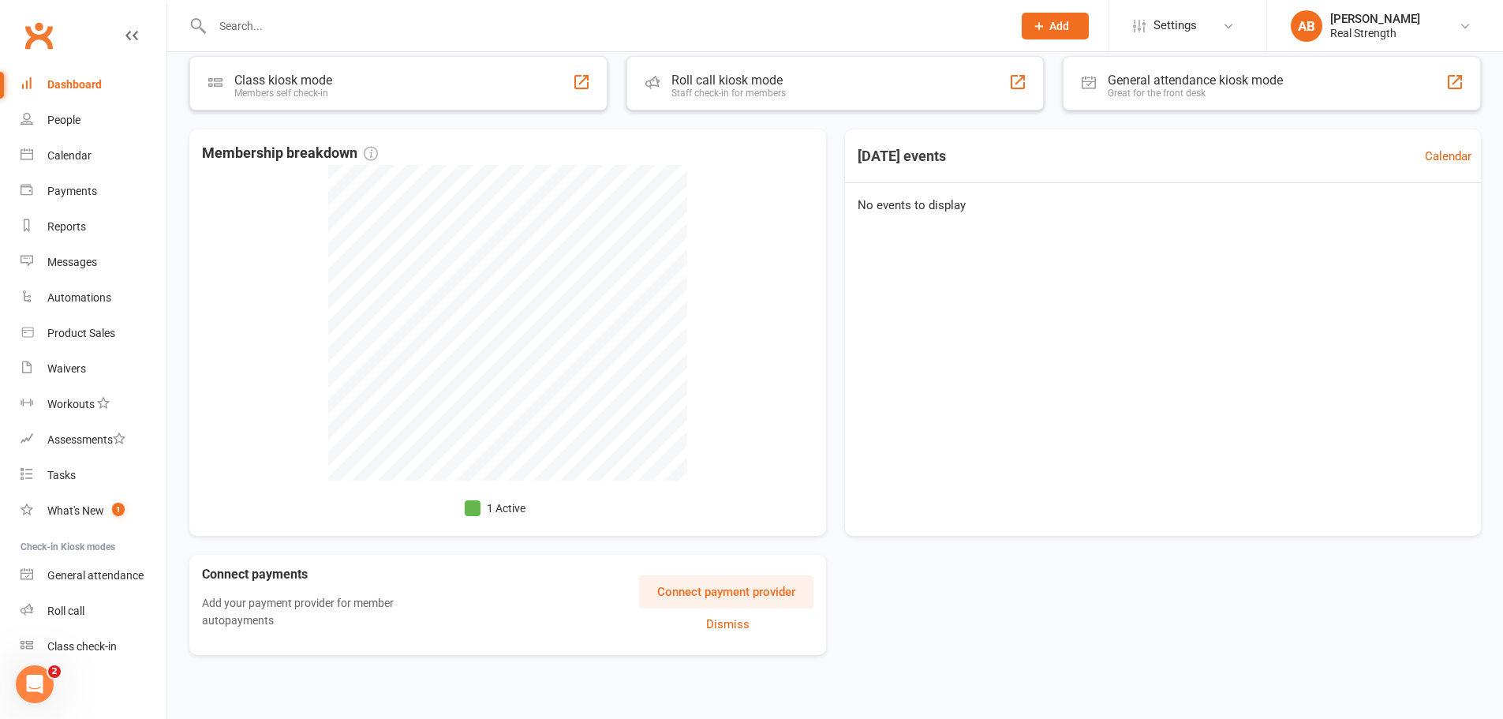
click at [694, 602] on button "Connect payment provider" at bounding box center [726, 591] width 174 height 33
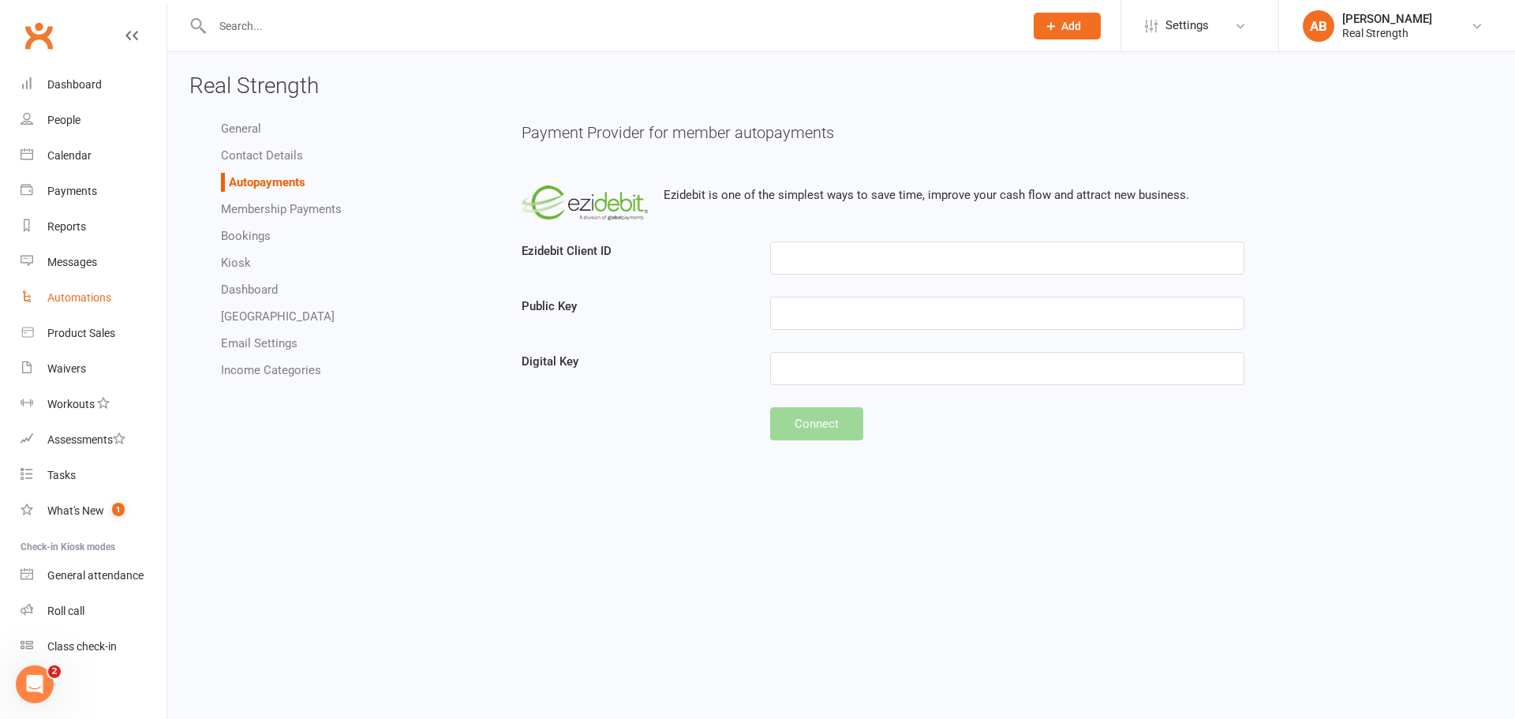
click at [73, 300] on div "Automations" at bounding box center [79, 297] width 64 height 13
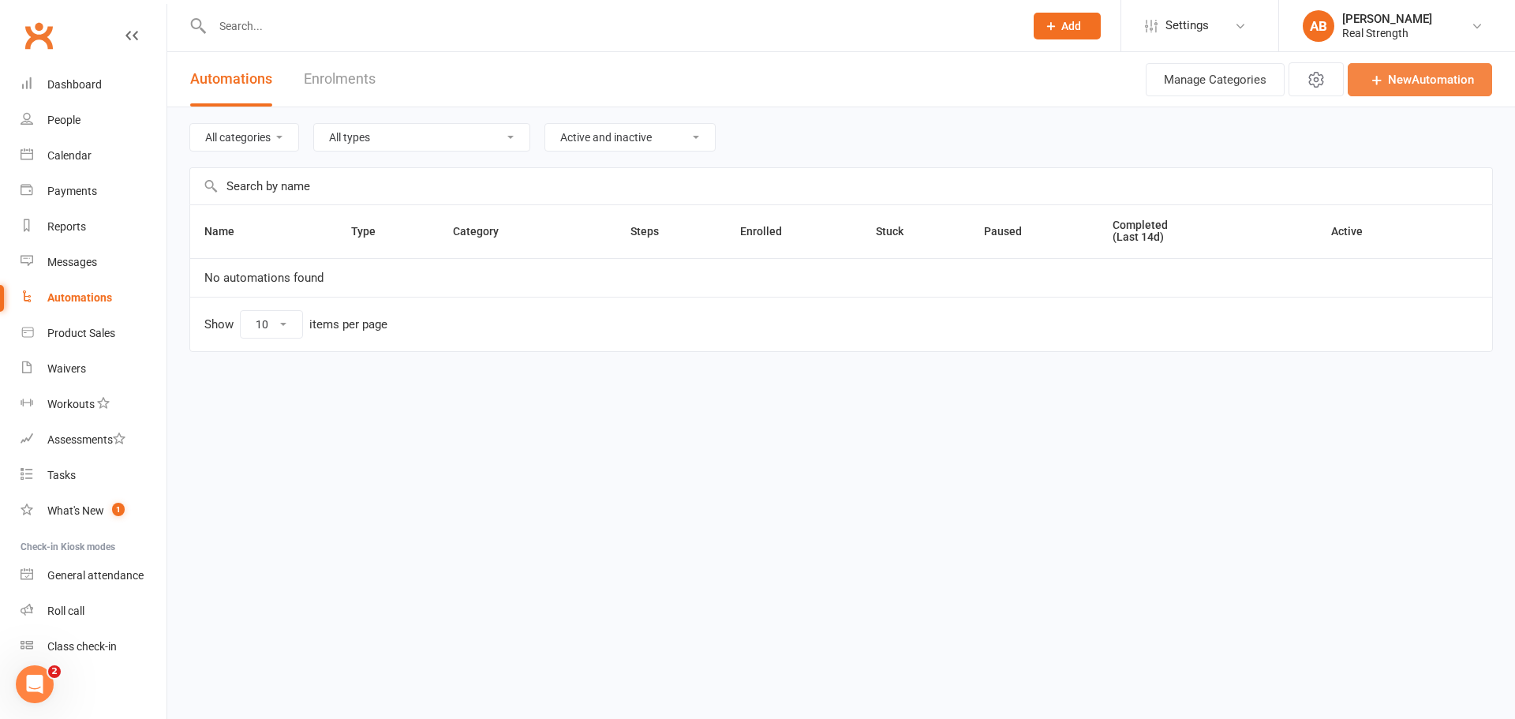
click at [1400, 83] on link "New Automation" at bounding box center [1420, 79] width 144 height 33
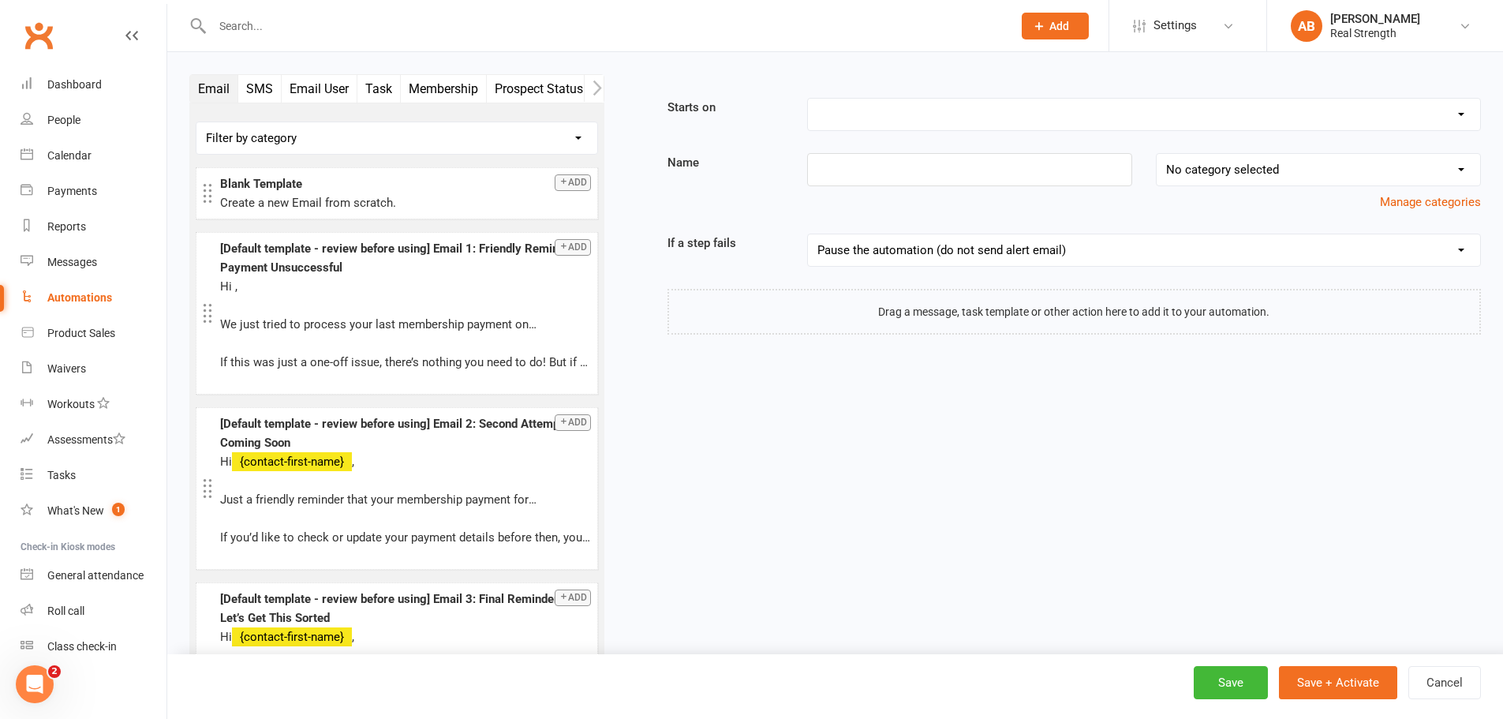
click at [877, 105] on select "Booking Cancelled Booking Due Booking Late-Cancelled Booking Marked Absent Book…" at bounding box center [1144, 115] width 672 height 32
select select "17"
click at [808, 99] on select "Booking Cancelled Booking Due Booking Late-Cancelled Booking Marked Absent Book…" at bounding box center [1144, 115] width 672 height 32
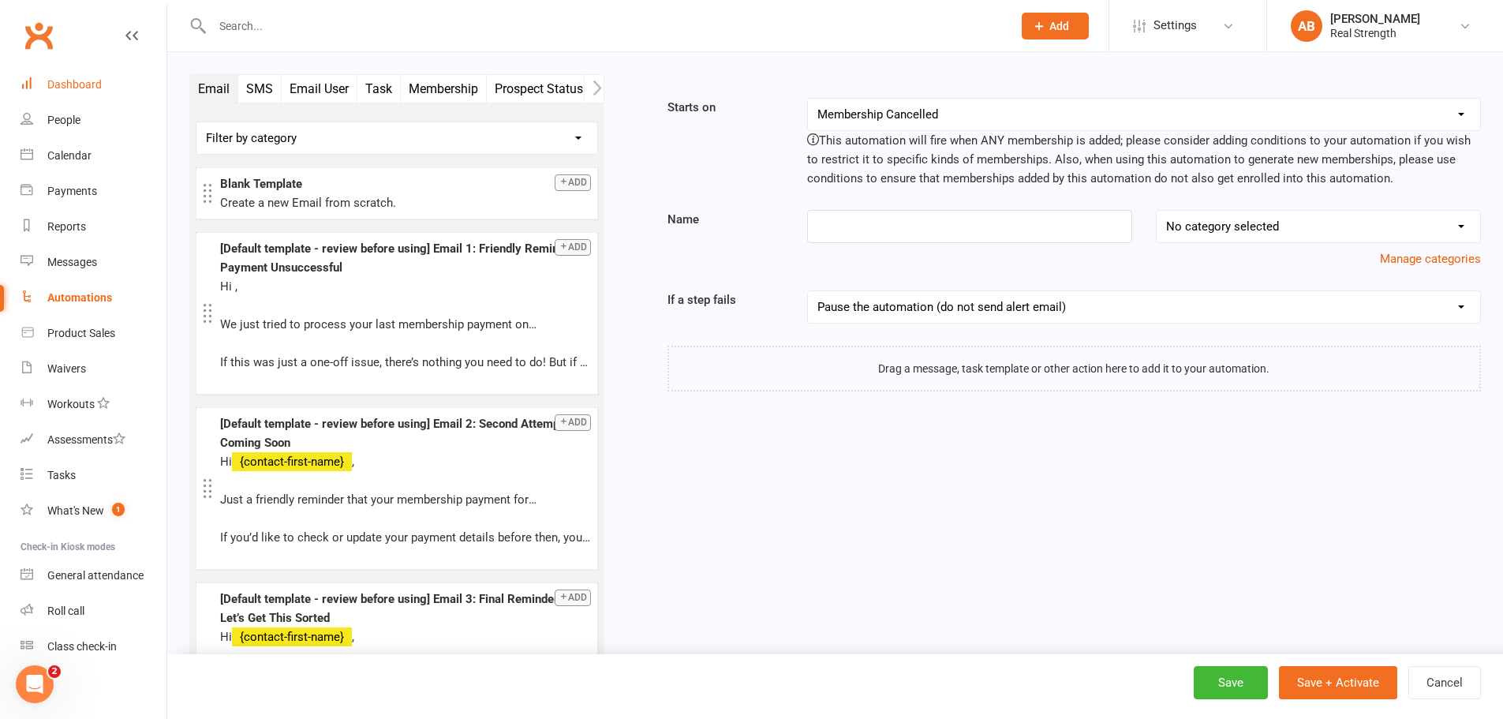
click at [43, 80] on link "Dashboard" at bounding box center [94, 85] width 146 height 36
